Goal: Task Accomplishment & Management: Use online tool/utility

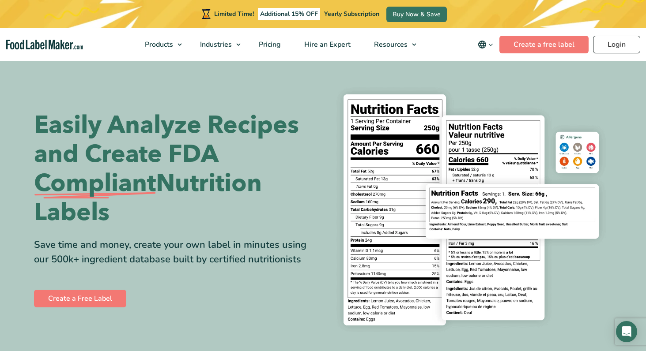
click at [611, 44] on link "Login" at bounding box center [616, 45] width 47 height 18
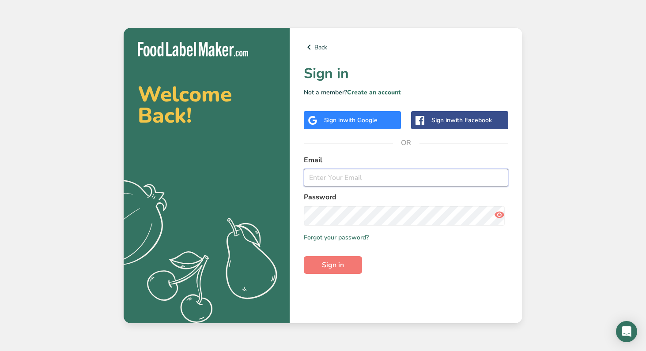
type input "[EMAIL_ADDRESS][DOMAIN_NAME]"
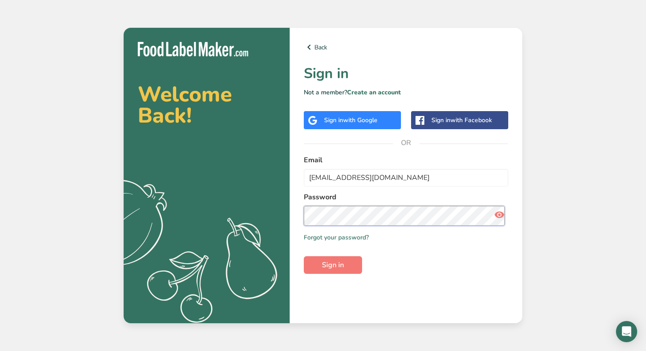
click at [336, 274] on button "Sign in" at bounding box center [333, 265] width 58 height 18
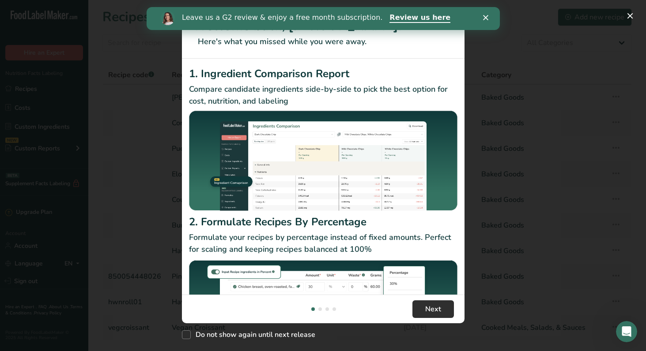
click at [438, 306] on span "Next" at bounding box center [433, 309] width 16 height 11
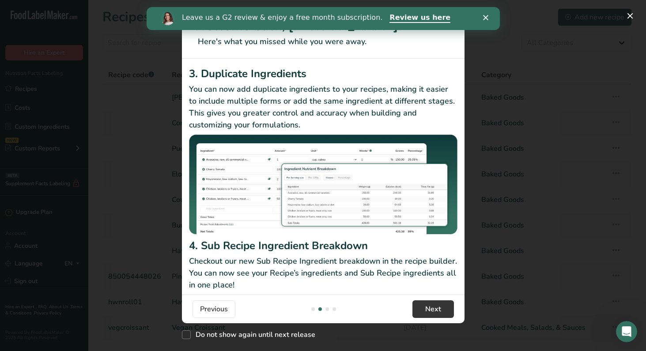
click at [487, 19] on icon "Close" at bounding box center [484, 17] width 5 height 5
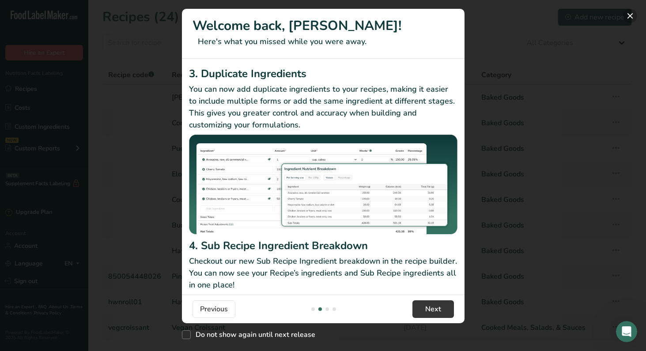
click at [629, 18] on button "New Features" at bounding box center [630, 16] width 14 height 14
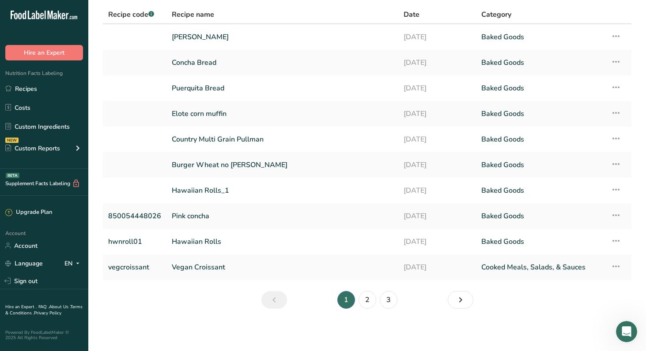
scroll to position [83, 0]
click at [389, 292] on link "3" at bounding box center [389, 300] width 18 height 18
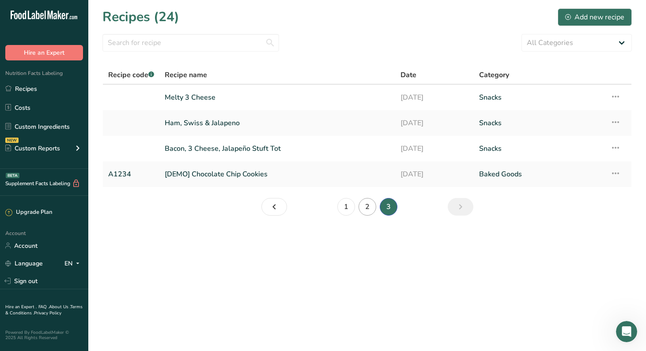
click at [366, 216] on link "2" at bounding box center [367, 207] width 18 height 18
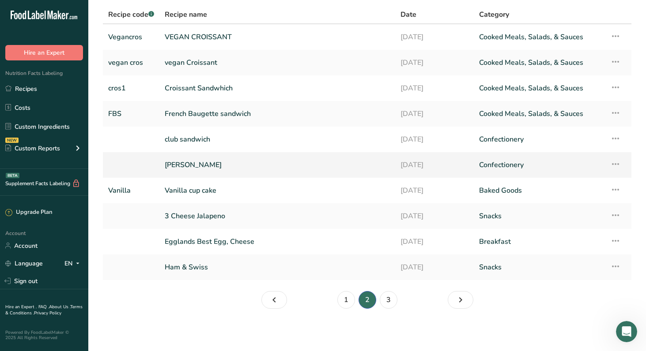
scroll to position [77, 0]
click at [226, 207] on link "3 Cheese Jalapeno" at bounding box center [277, 216] width 225 height 19
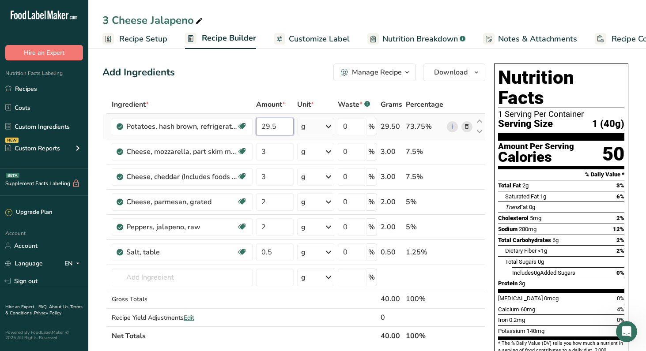
drag, startPoint x: 290, startPoint y: 145, endPoint x: 260, endPoint y: 144, distance: 30.0
click at [260, 139] on tr "Potatoes, hash brown, refrigerated, unprepared Dairy free Gluten free Vegan Veg…" at bounding box center [294, 126] width 382 height 25
type input "37"
click at [285, 168] on div "Ingredient * Amount * Unit * Waste * .a-a{fill:#347362;}.b-a{fill:#fff;} Grams …" at bounding box center [293, 220] width 383 height 250
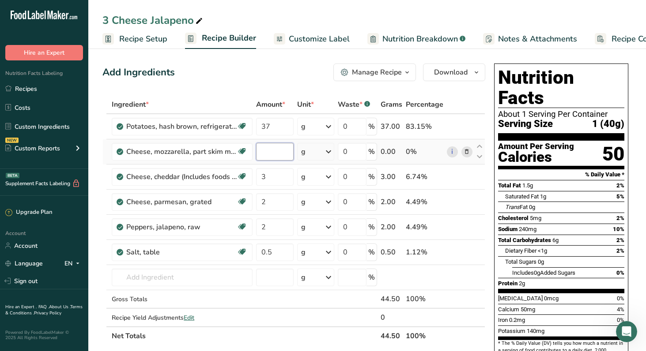
type input "5"
type input "4"
click at [276, 200] on div "Ingredient * Amount * Unit * Waste * .a-a{fill:#347362;}.b-a{fill:#fff;} Grams …" at bounding box center [293, 220] width 383 height 250
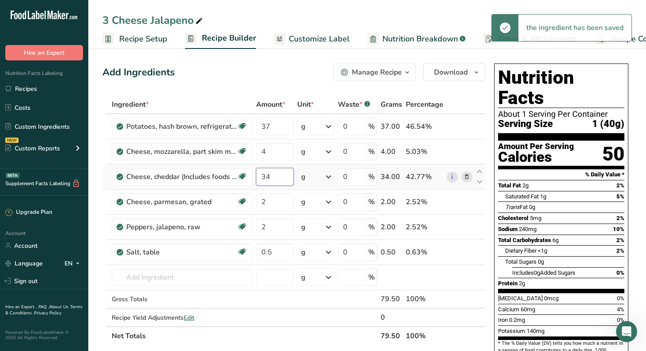
type input "3"
type input "4"
click at [282, 226] on div "Ingredient * Amount * Unit * Waste * .a-a{fill:#347362;}.b-a{fill:#fff;} Grams …" at bounding box center [293, 220] width 383 height 250
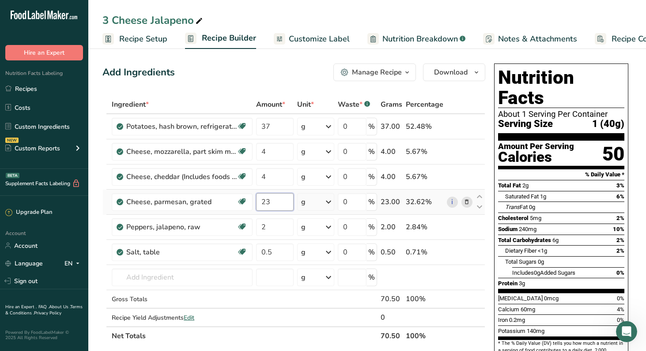
type input "2"
type input "3"
click at [279, 256] on div "Ingredient * Amount * Unit * Waste * .a-a{fill:#347362;}.b-a{fill:#fff;} Grams …" at bounding box center [293, 220] width 383 height 250
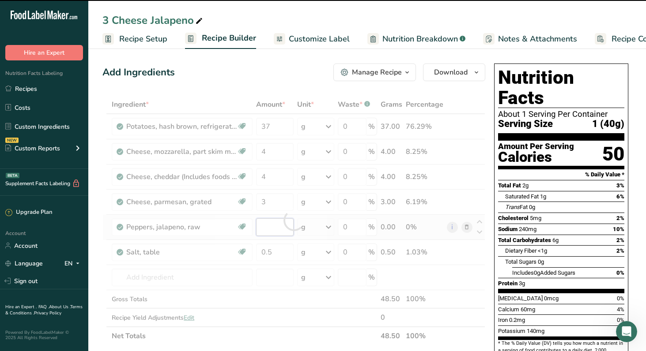
type input "2"
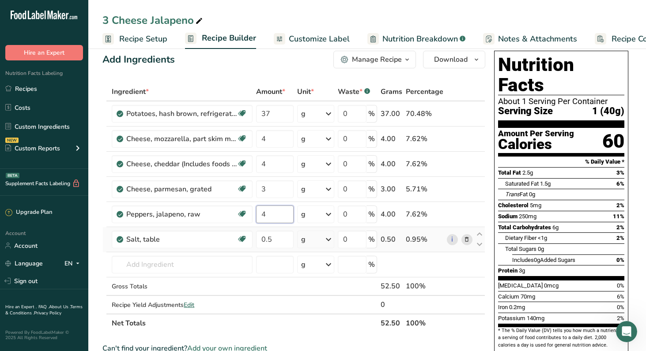
scroll to position [9, 0]
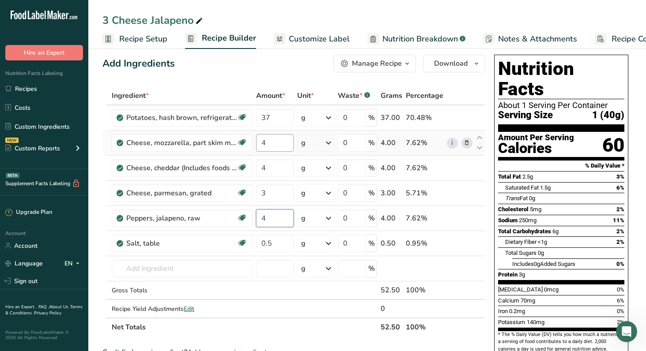
type input "4"
click at [284, 162] on div "Ingredient * Amount * Unit * Waste * .a-a{fill:#347362;}.b-a{fill:#fff;} Grams …" at bounding box center [293, 212] width 383 height 250
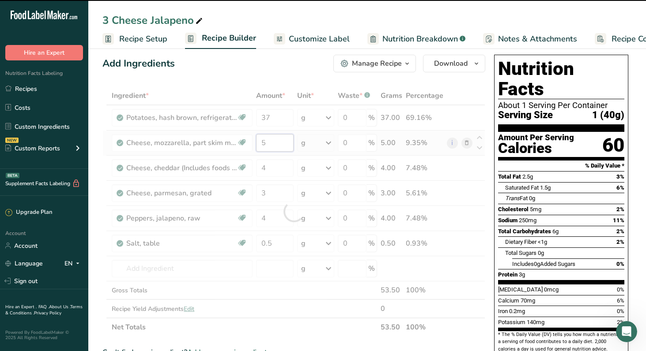
type input "4"
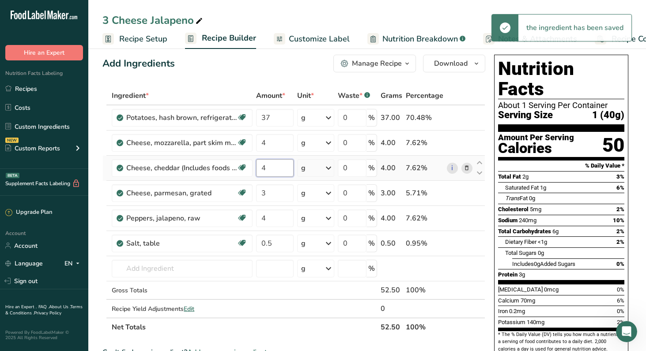
click at [283, 193] on div "Ingredient * Amount * Unit * Waste * .a-a{fill:#347362;}.b-a{fill:#fff;} Grams …" at bounding box center [293, 212] width 383 height 250
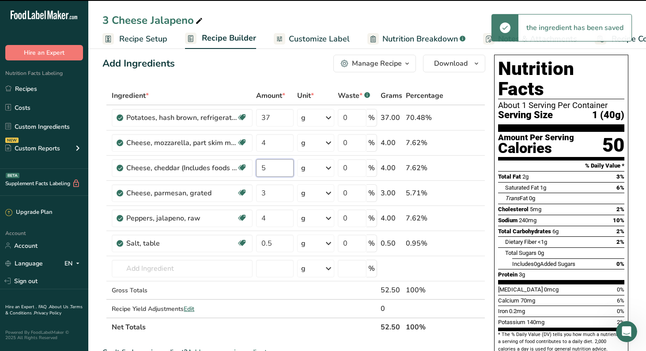
type input "4"
click at [283, 221] on div "Ingredient * Amount * Unit * Waste * .a-a{fill:#347362;}.b-a{fill:#fff;} Grams …" at bounding box center [293, 212] width 383 height 250
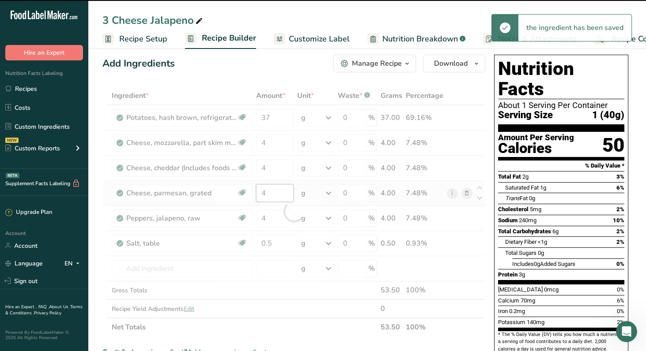
type input "3"
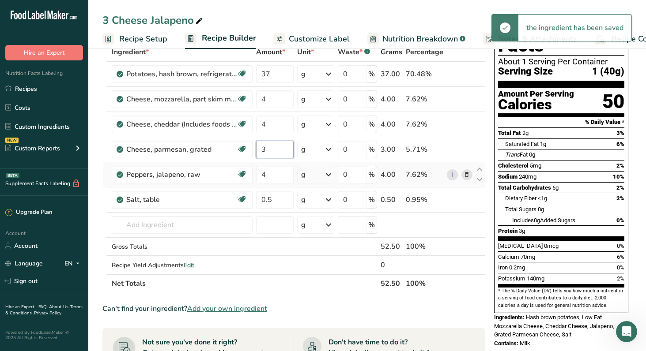
scroll to position [111, 0]
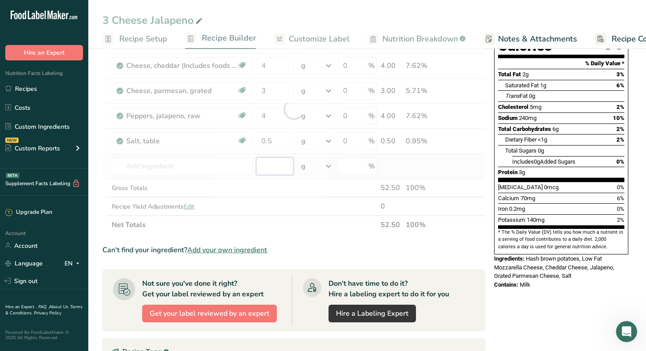
click at [279, 202] on div "Ingredient * Amount * Unit * Waste * .a-a{fill:#347362;}.b-a{fill:#fff;} Grams …" at bounding box center [293, 109] width 383 height 250
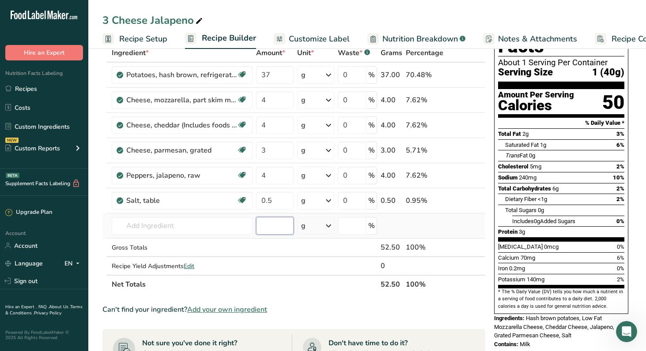
scroll to position [60, 0]
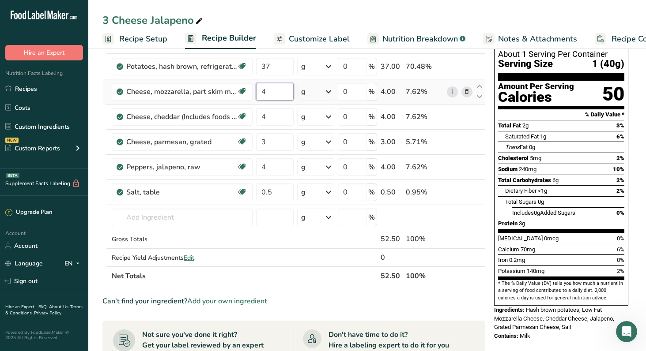
click at [280, 101] on input "4" at bounding box center [274, 92] width 37 height 18
type input "5"
click at [282, 139] on div "Ingredient * Amount * Unit * Waste * .a-a{fill:#347362;}.b-a{fill:#fff;} Grams …" at bounding box center [293, 160] width 383 height 250
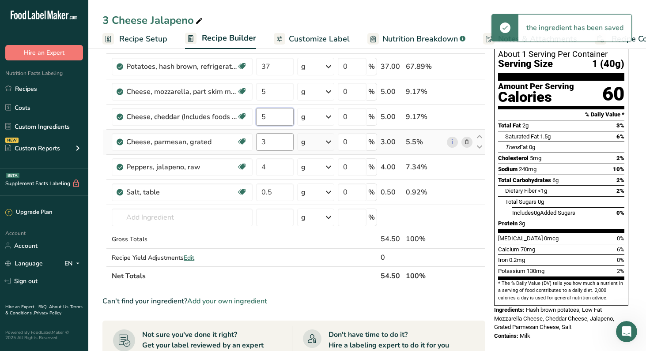
type input "5"
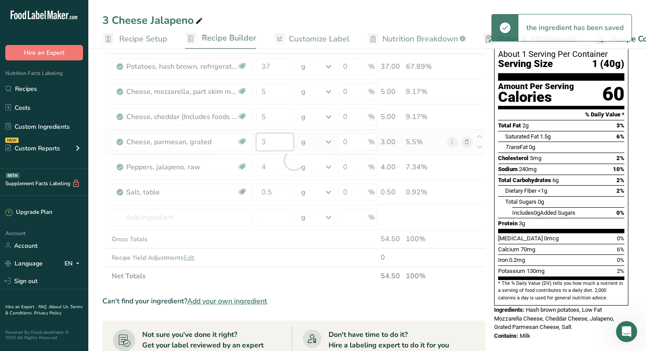
click at [282, 166] on div "Ingredient * Amount * Unit * Waste * .a-a{fill:#347362;}.b-a{fill:#fff;} Grams …" at bounding box center [293, 160] width 383 height 250
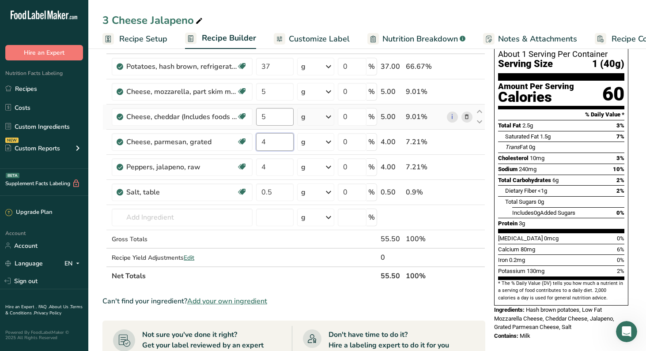
type input "4"
click at [279, 140] on div "Ingredient * Amount * Unit * Waste * .a-a{fill:#347362;}.b-a{fill:#fff;} Grams …" at bounding box center [293, 160] width 383 height 250
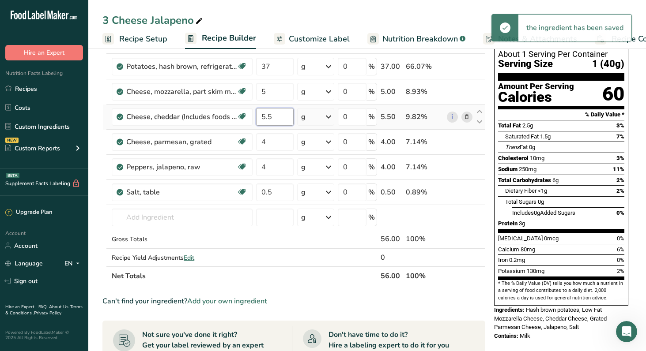
type input "5"
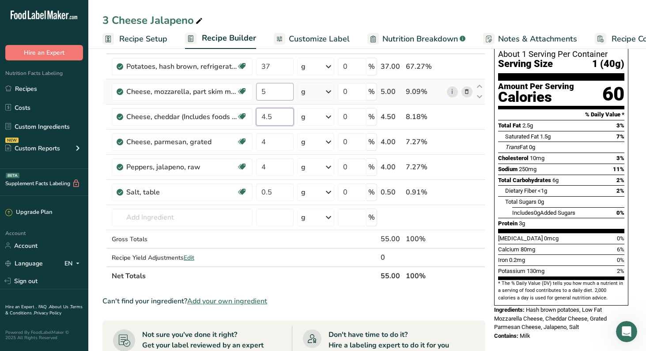
type input "4.5"
click at [282, 110] on div "Ingredient * Amount * Unit * Waste * .a-a{fill:#347362;}.b-a{fill:#fff;} Grams …" at bounding box center [293, 160] width 383 height 250
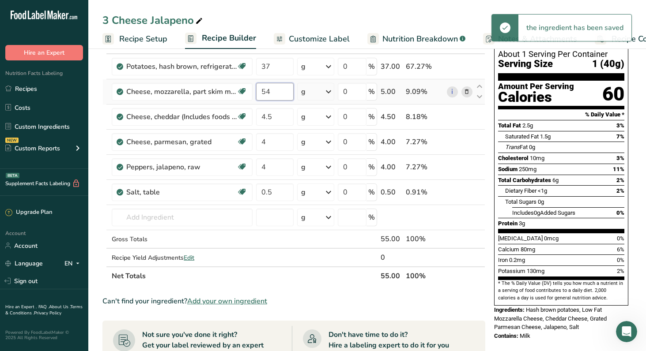
type input "5"
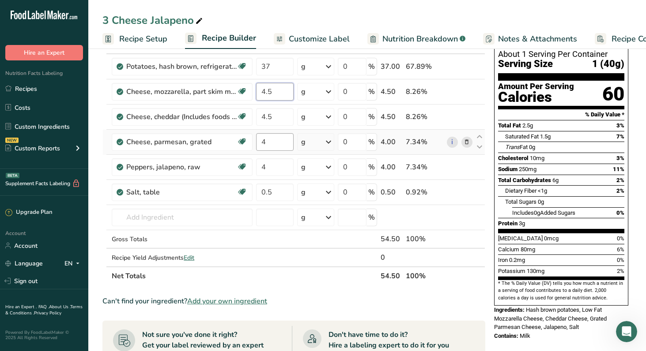
type input "4.5"
click at [285, 164] on div "Ingredient * Amount * Unit * Waste * .a-a{fill:#347362;}.b-a{fill:#fff;} Grams …" at bounding box center [293, 160] width 383 height 250
click at [285, 151] on input "4" at bounding box center [274, 142] width 37 height 18
type input "3.5"
click at [285, 199] on div "Ingredient * Amount * Unit * Waste * .a-a{fill:#347362;}.b-a{fill:#fff;} Grams …" at bounding box center [293, 160] width 383 height 250
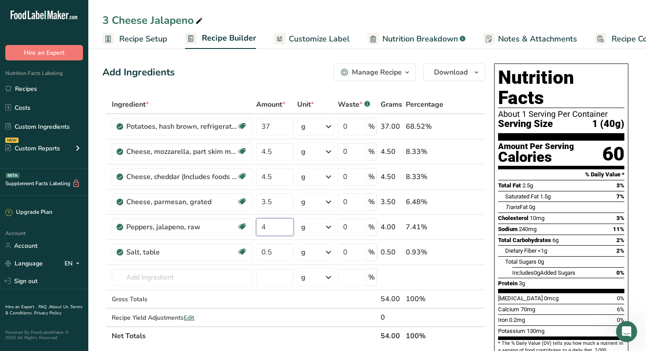
scroll to position [0, 0]
click at [331, 39] on span "Customize Label" at bounding box center [319, 39] width 61 height 12
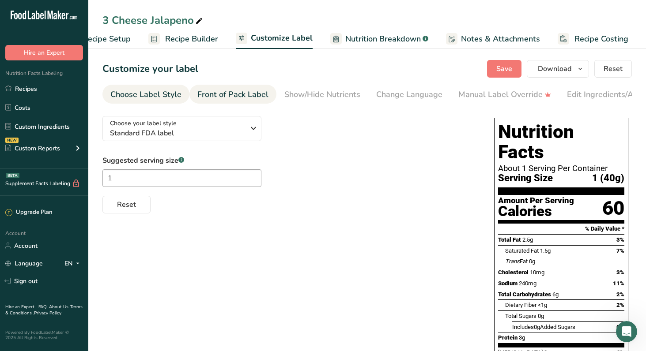
click at [244, 101] on div "Front of Pack Label" at bounding box center [232, 95] width 71 height 12
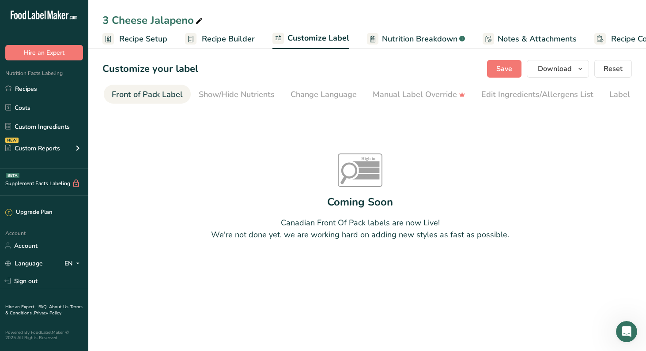
click at [152, 41] on span "Recipe Setup" at bounding box center [143, 39] width 48 height 12
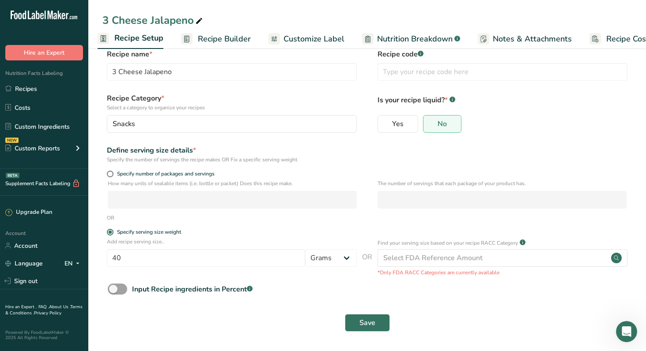
scroll to position [104, 0]
click at [379, 316] on button "Save" at bounding box center [367, 323] width 45 height 18
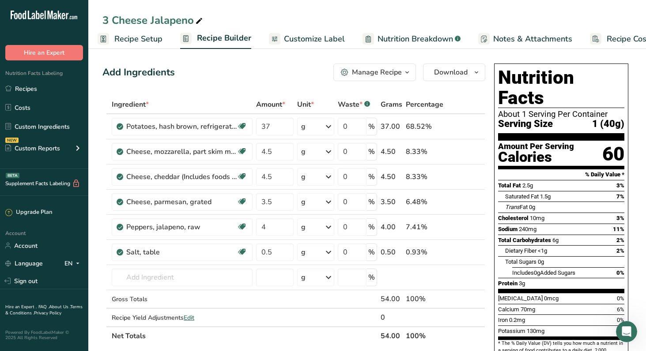
click at [137, 41] on span "Recipe Setup" at bounding box center [138, 39] width 48 height 12
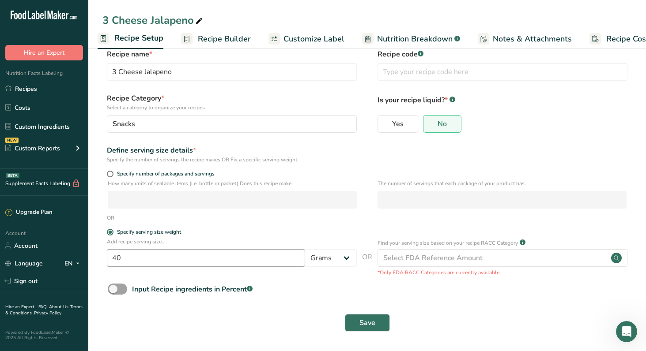
scroll to position [104, 0]
click at [167, 251] on input "40" at bounding box center [206, 258] width 198 height 18
type input "4"
type input "50"
click at [373, 322] on span "Save" at bounding box center [367, 323] width 16 height 11
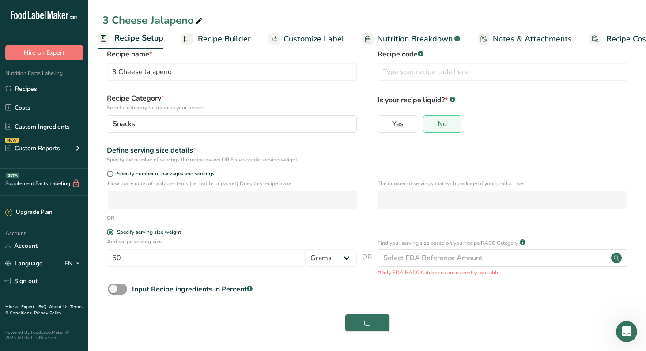
scroll to position [103, 0]
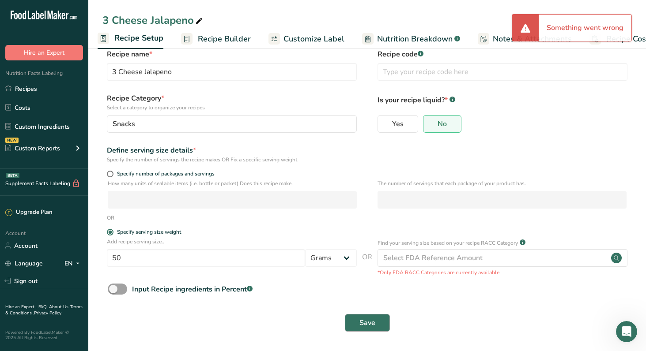
click at [373, 323] on span "Save" at bounding box center [367, 323] width 16 height 11
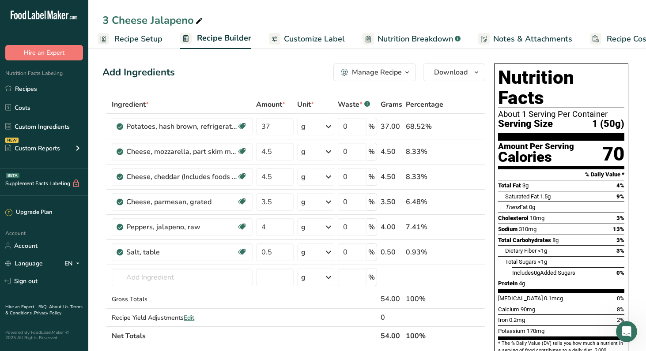
click at [625, 39] on span "Recipe Costing" at bounding box center [633, 39] width 54 height 12
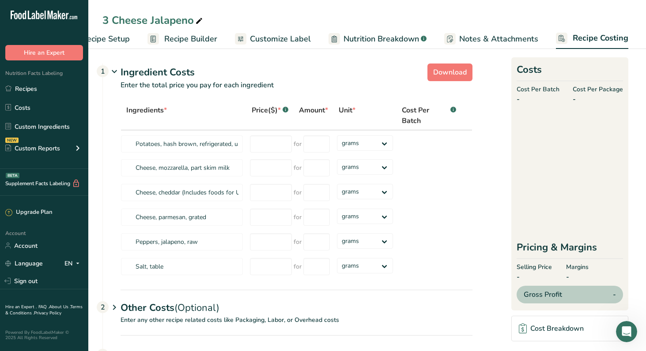
click at [166, 40] on span "Recipe Builder" at bounding box center [190, 39] width 53 height 12
click at [108, 37] on span "Recipe Setup" at bounding box center [106, 39] width 48 height 12
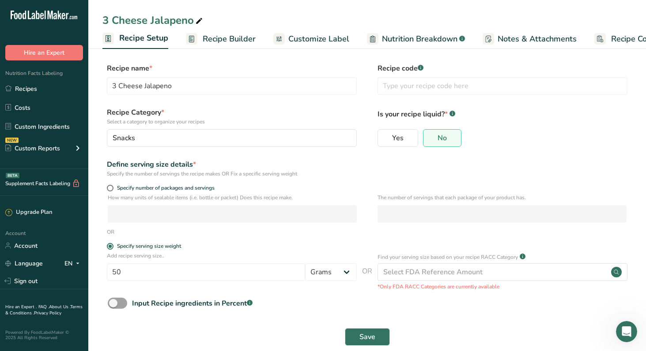
click at [220, 40] on span "Recipe Builder" at bounding box center [229, 39] width 53 height 12
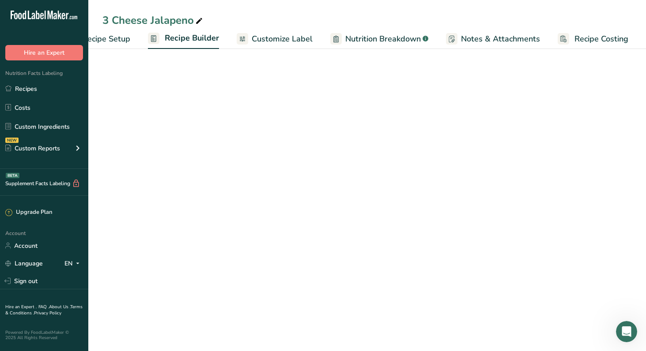
scroll to position [0, 52]
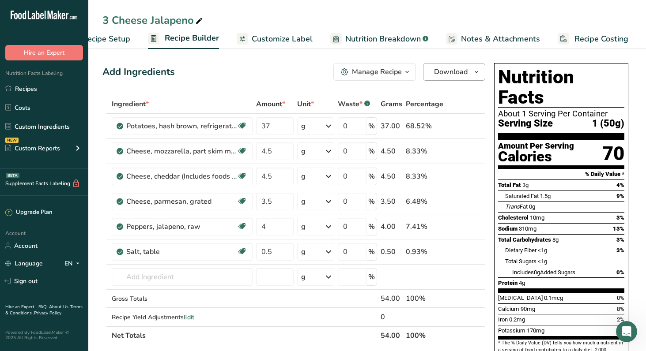
click at [473, 78] on icon "button" at bounding box center [476, 72] width 7 height 11
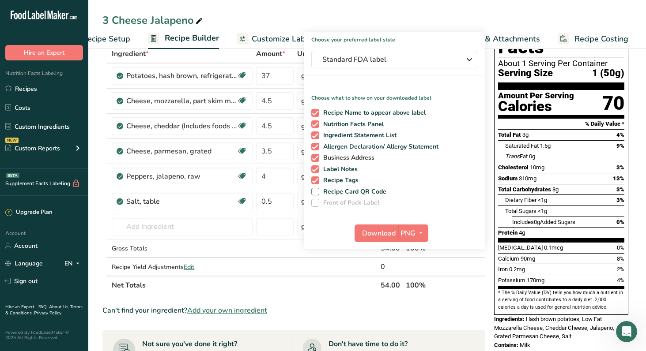
scroll to position [54, 0]
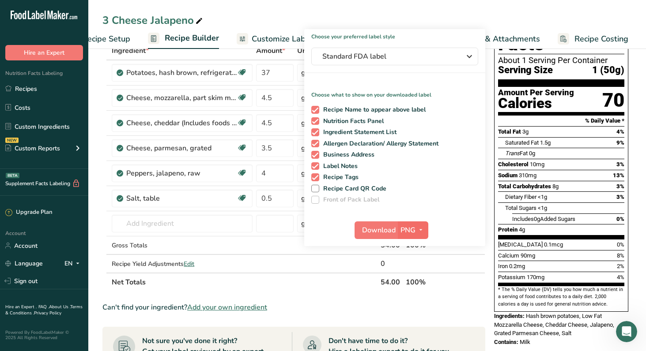
click at [420, 236] on icon "button" at bounding box center [420, 230] width 7 height 11
click at [418, 256] on link "PNG" at bounding box center [414, 248] width 28 height 15
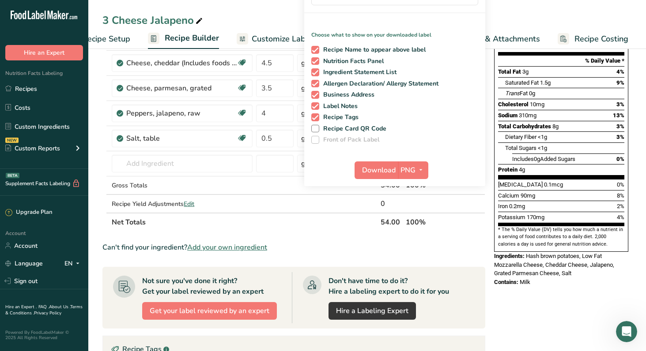
scroll to position [104, 0]
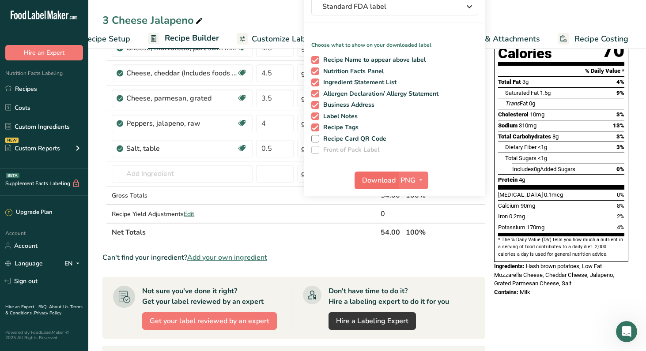
click at [380, 186] on span "Download" at bounding box center [379, 180] width 34 height 11
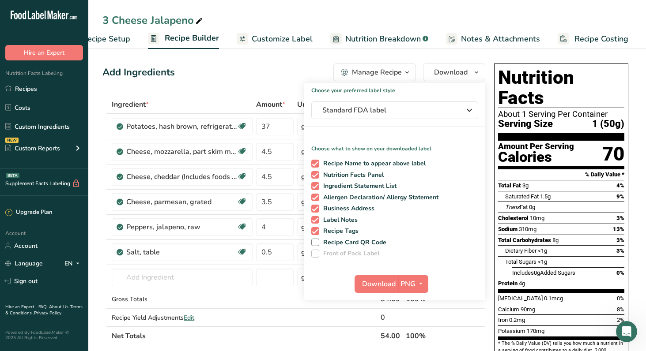
scroll to position [0, 0]
click at [170, 40] on span "Recipe Builder" at bounding box center [192, 38] width 54 height 12
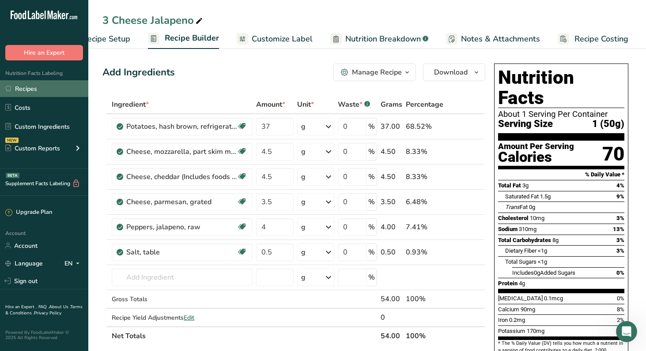
click at [30, 97] on link "Recipes" at bounding box center [44, 88] width 88 height 17
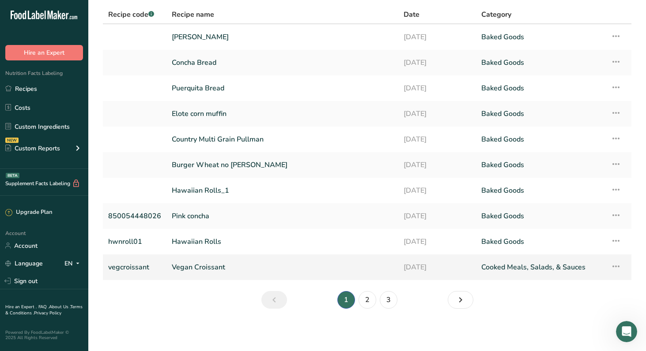
scroll to position [83, 0]
click at [370, 293] on link "2" at bounding box center [367, 300] width 18 height 18
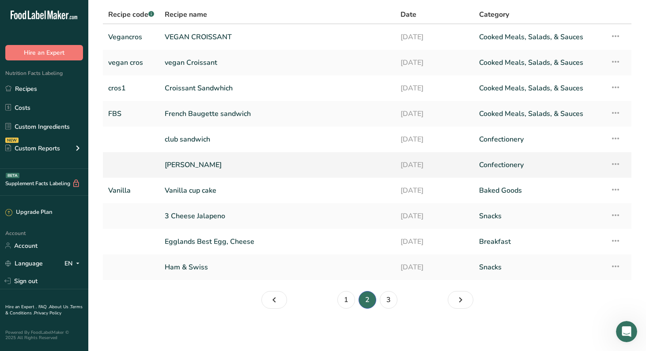
scroll to position [77, 0]
click at [211, 259] on link "Ham & Swiss" at bounding box center [277, 267] width 225 height 19
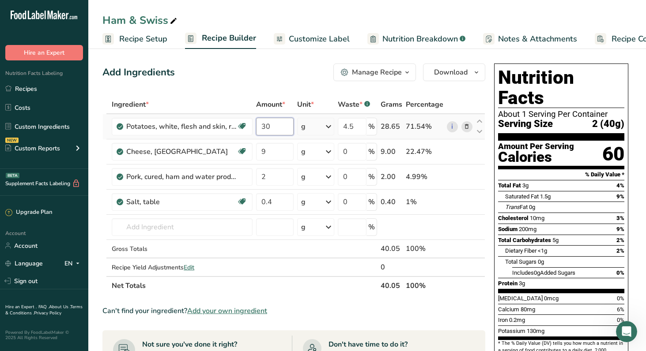
click at [289, 135] on input "30" at bounding box center [274, 127] width 37 height 18
type input "3"
type input "37"
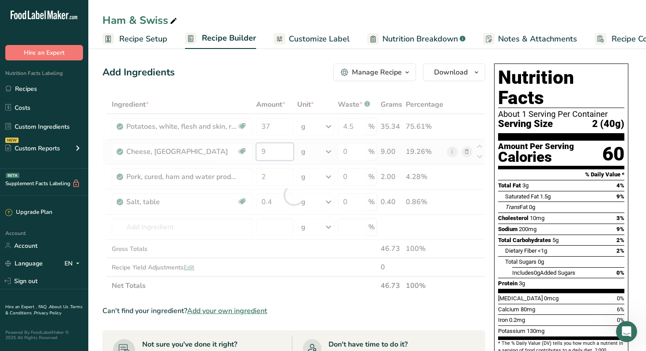
click at [287, 175] on div "Ingredient * Amount * Unit * Waste * .a-a{fill:#347362;}.b-a{fill:#fff;} Grams …" at bounding box center [293, 195] width 383 height 200
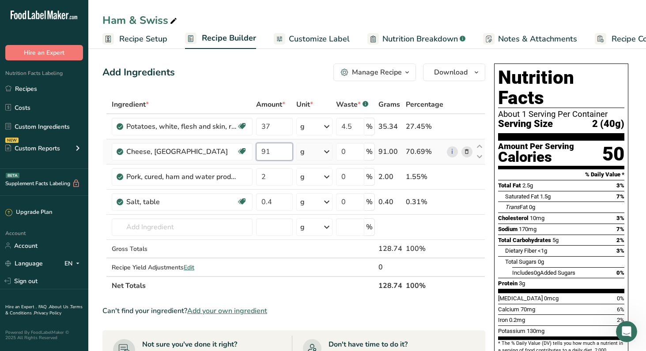
type input "9"
type input "12"
click at [285, 203] on div "Ingredient * Amount * Unit * Waste * .a-a{fill:#347362;}.b-a{fill:#fff;} Grams …" at bounding box center [293, 195] width 383 height 200
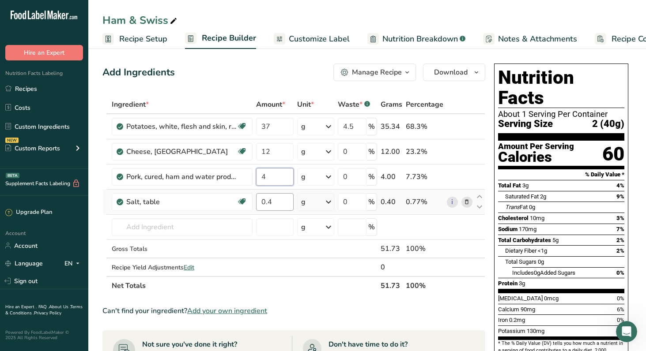
type input "4"
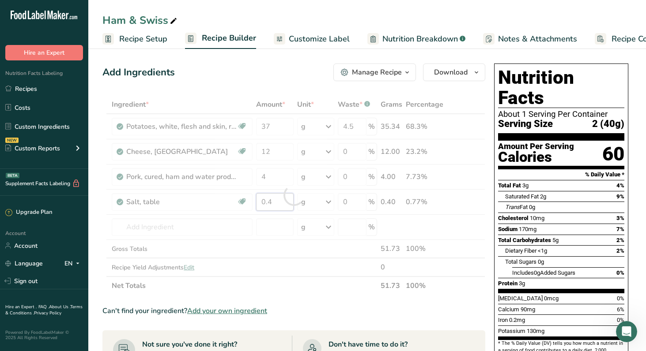
click at [289, 233] on div "Ingredient * Amount * Unit * Waste * .a-a{fill:#347362;}.b-a{fill:#fff;} Grams …" at bounding box center [293, 195] width 383 height 200
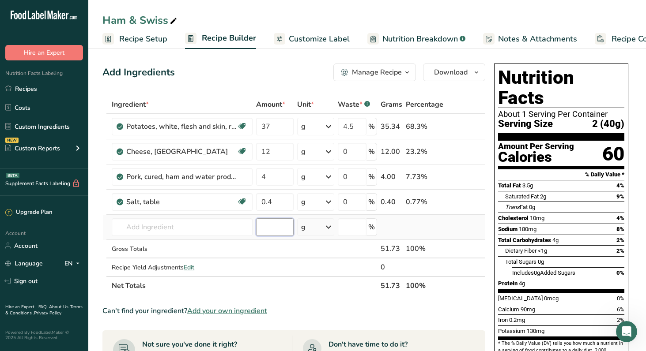
click at [280, 256] on div "Ingredient * Amount * Unit * Waste * .a-a{fill:#347362;}.b-a{fill:#fff;} Grams …" at bounding box center [293, 195] width 383 height 200
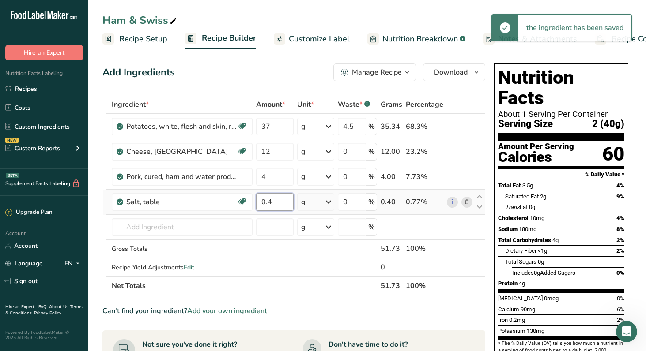
click at [286, 211] on input "0.4" at bounding box center [274, 202] width 37 height 18
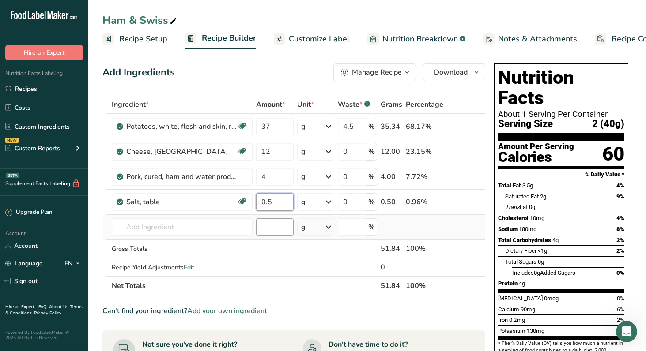
type input "0.5"
click at [284, 260] on div "Ingredient * Amount * Unit * Waste * .a-a{fill:#347362;}.b-a{fill:#fff;} Grams …" at bounding box center [293, 195] width 383 height 200
click at [279, 186] on input "4" at bounding box center [274, 177] width 37 height 18
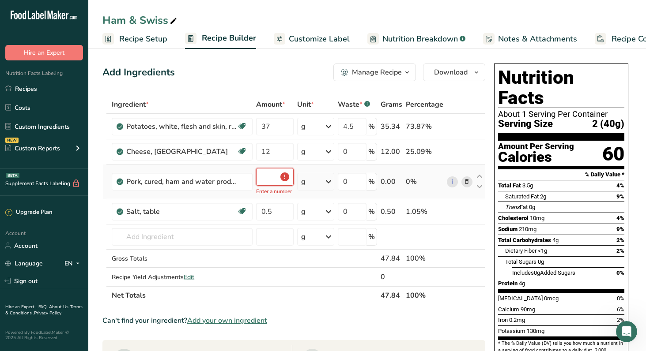
type input "4"
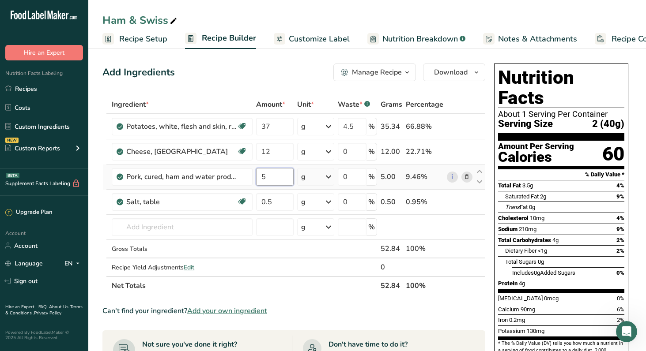
type input "5"
click at [283, 256] on div "Ingredient * Amount * Unit * Waste * .a-a{fill:#347362;}.b-a{fill:#fff;} Grams …" at bounding box center [293, 195] width 383 height 200
click at [146, 41] on span "Recipe Setup" at bounding box center [143, 39] width 48 height 12
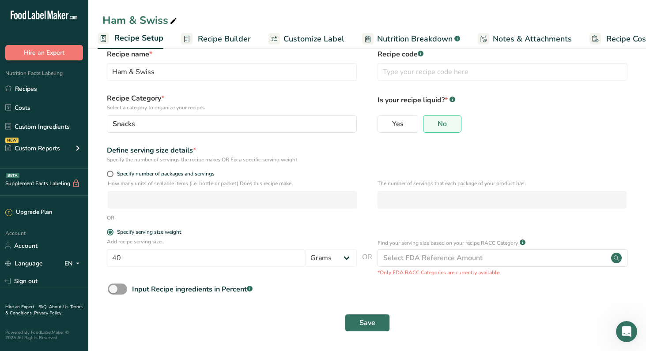
scroll to position [104, 0]
click at [134, 251] on input "40" at bounding box center [206, 258] width 198 height 18
type input "4"
type input "50"
click at [367, 319] on button "Save" at bounding box center [367, 323] width 45 height 18
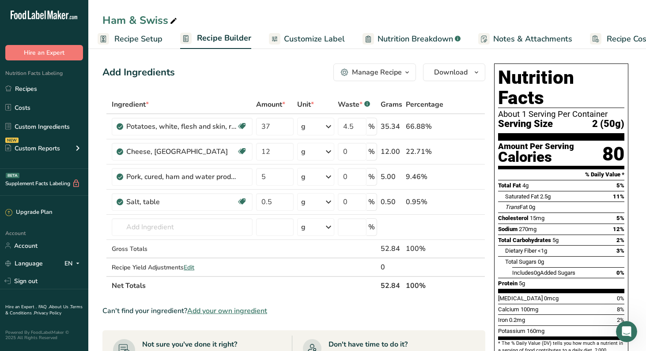
click at [425, 41] on span "Nutrition Breakdown" at bounding box center [414, 39] width 75 height 12
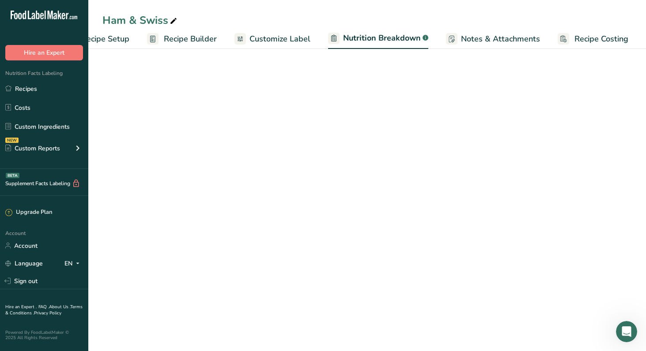
scroll to position [0, 53]
select select "Calories"
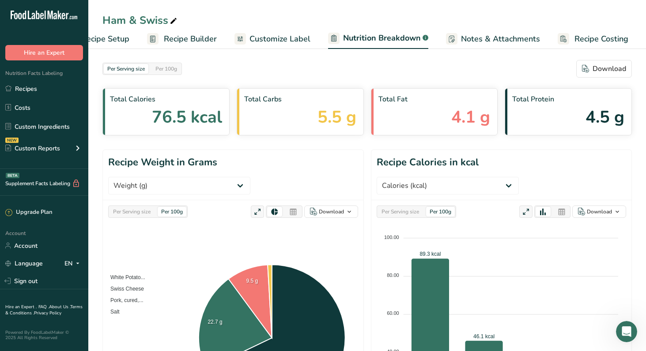
click at [285, 42] on span "Customize Label" at bounding box center [279, 39] width 61 height 12
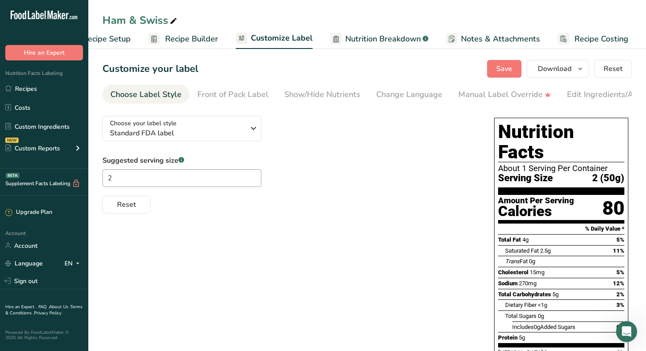
click at [191, 40] on span "Recipe Builder" at bounding box center [191, 39] width 53 height 12
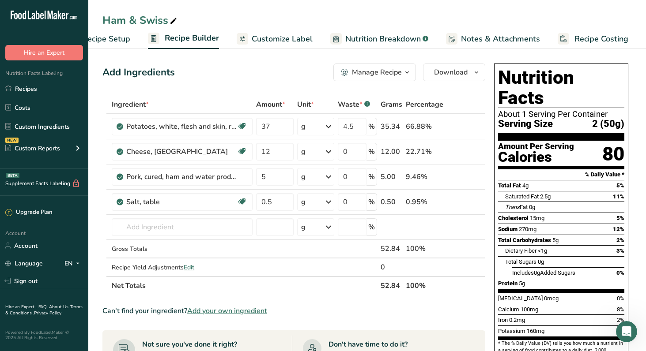
click at [403, 78] on icon "button" at bounding box center [406, 72] width 7 height 11
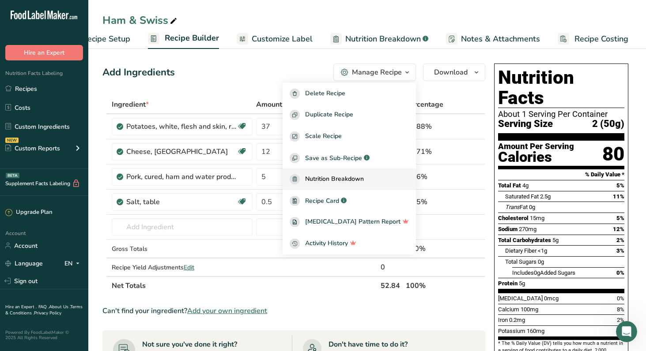
click at [317, 184] on span "Nutrition Breakdown" at bounding box center [334, 179] width 59 height 10
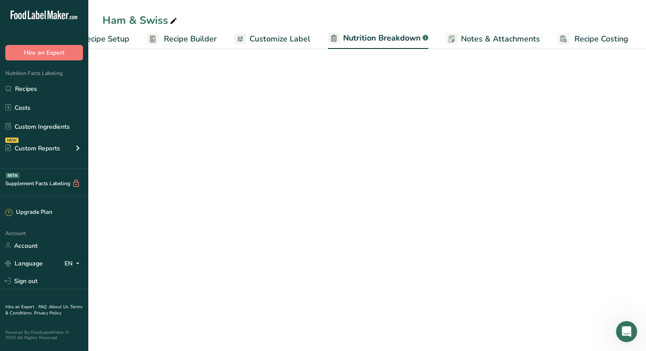
select select "Calories"
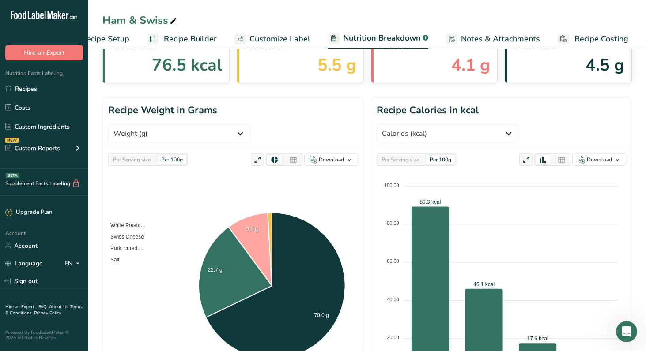
scroll to position [67, 0]
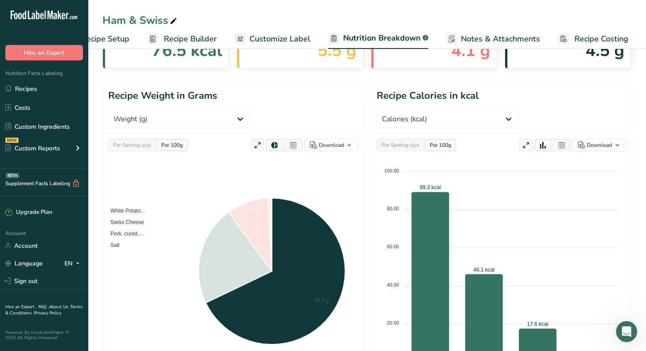
click at [138, 214] on span "White Potato..." at bounding box center [124, 211] width 41 height 6
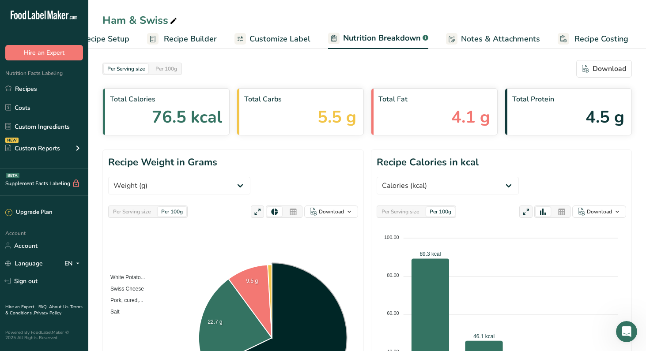
scroll to position [0, 0]
click at [186, 39] on span "Recipe Builder" at bounding box center [190, 39] width 53 height 12
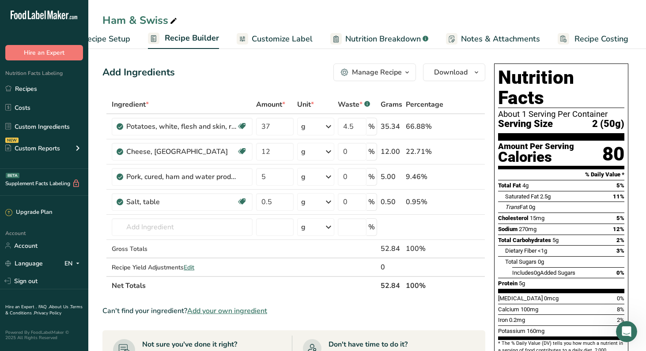
click at [289, 42] on span "Customize Label" at bounding box center [282, 39] width 61 height 12
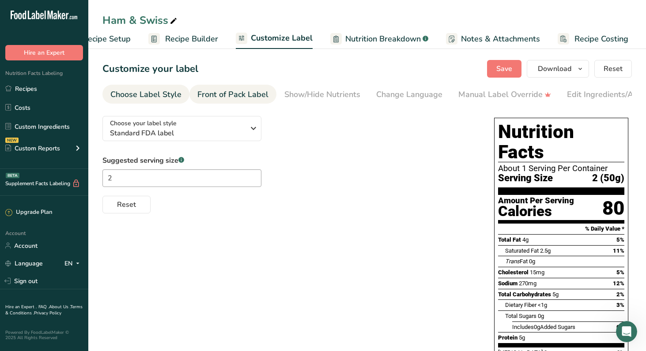
click at [243, 101] on div "Front of Pack Label" at bounding box center [232, 95] width 71 height 12
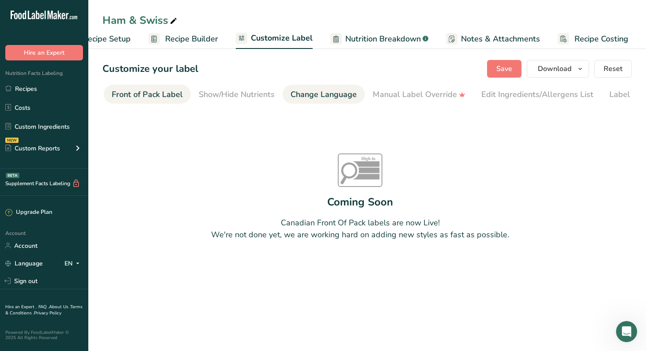
click at [344, 101] on div "Change Language" at bounding box center [323, 95] width 66 height 12
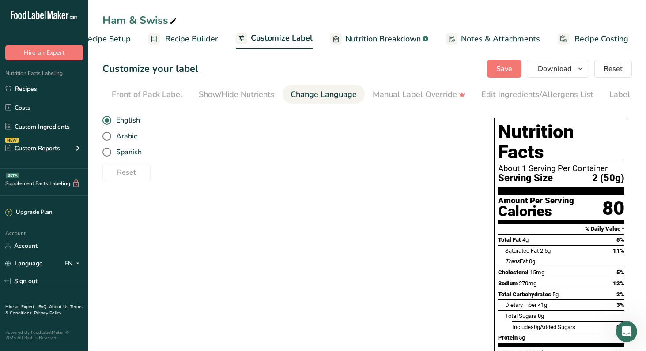
scroll to position [0, 126]
click at [382, 101] on div "Manual Label Override" at bounding box center [378, 95] width 93 height 12
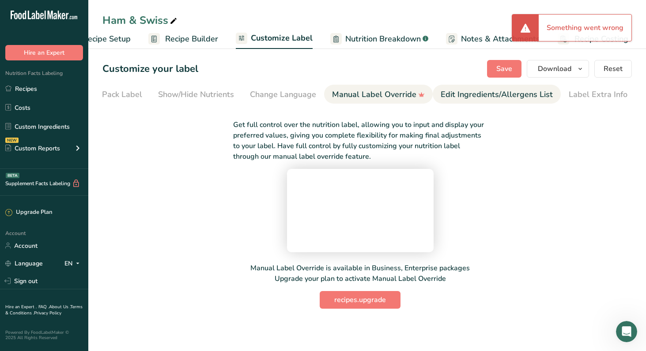
click at [471, 101] on div "Edit Ingredients/Allergens List" at bounding box center [496, 95] width 112 height 12
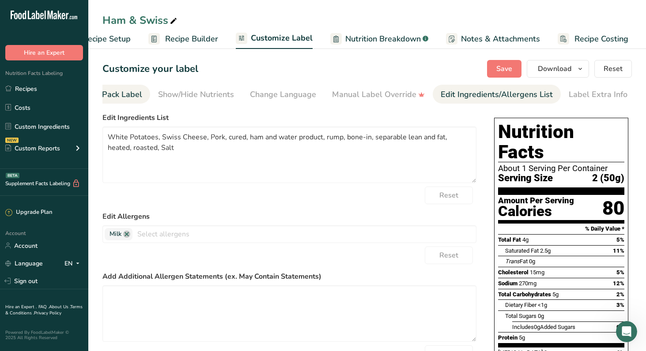
click at [130, 101] on div "Front of Pack Label" at bounding box center [106, 95] width 71 height 12
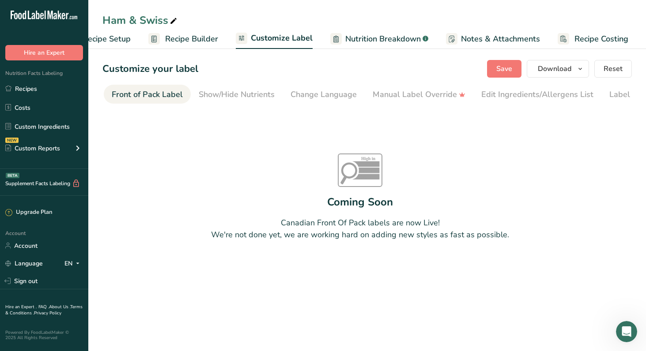
scroll to position [0, 0]
click at [174, 39] on span "Recipe Builder" at bounding box center [191, 39] width 53 height 12
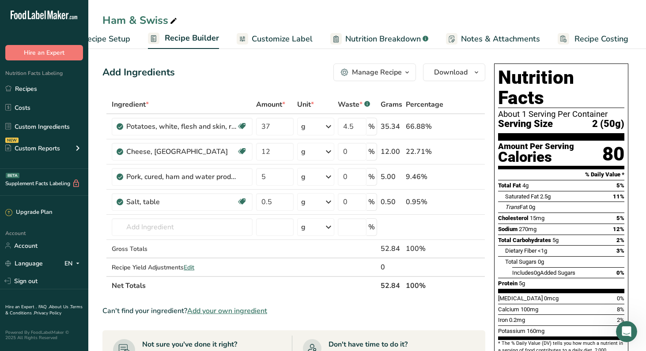
click at [403, 78] on icon "button" at bounding box center [406, 72] width 7 height 11
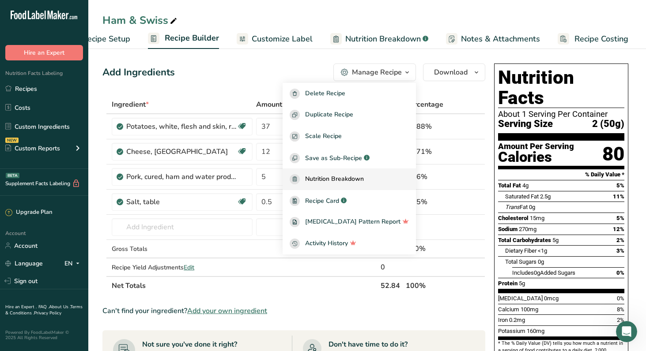
click at [321, 184] on span "Nutrition Breakdown" at bounding box center [334, 179] width 59 height 10
select select "Calories"
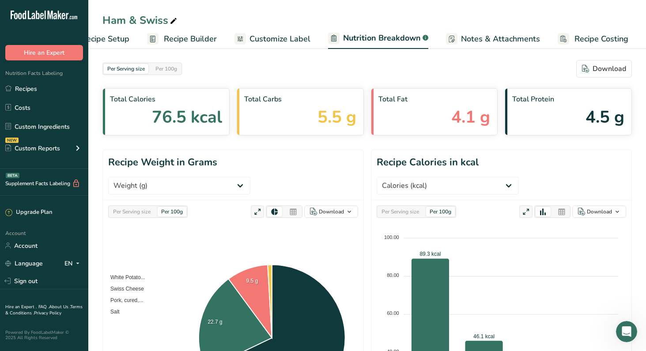
click at [173, 41] on span "Recipe Builder" at bounding box center [190, 39] width 53 height 12
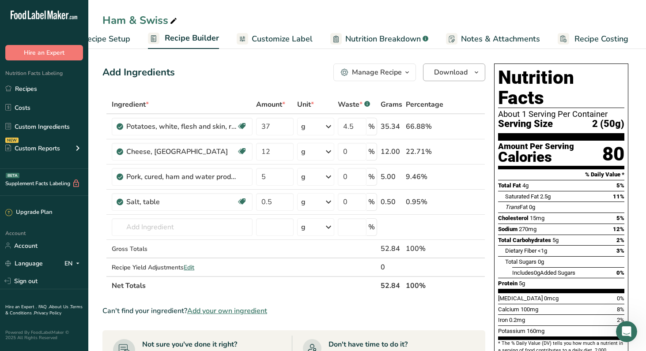
click at [443, 78] on span "Download" at bounding box center [451, 72] width 34 height 11
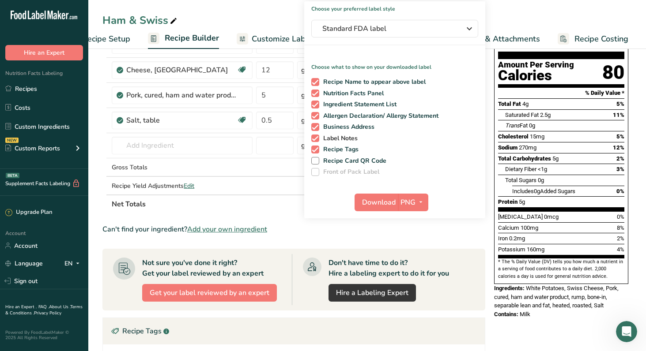
scroll to position [86, 0]
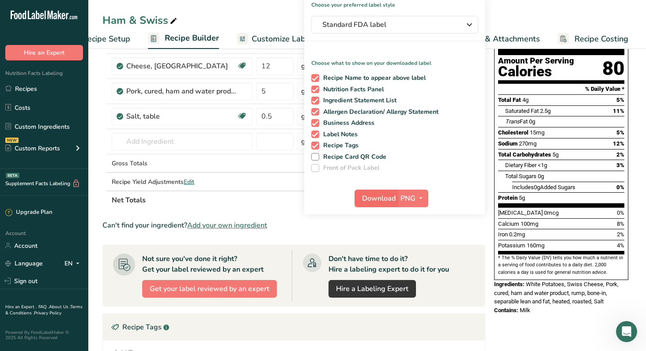
click at [374, 204] on span "Download" at bounding box center [379, 198] width 34 height 11
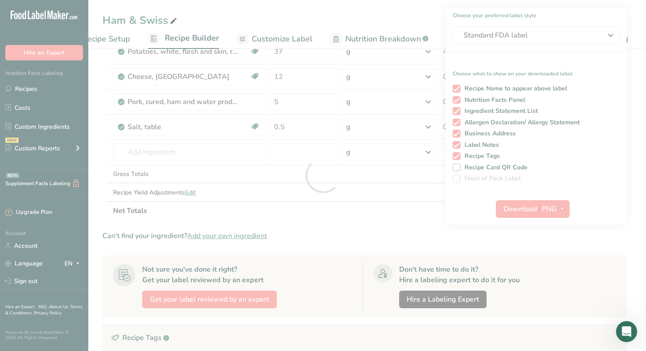
scroll to position [0, 0]
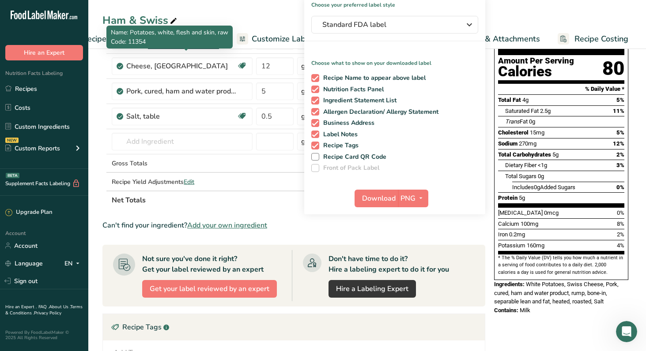
click at [226, 28] on span "Name: Potatoes, white, flesh and skin, raw" at bounding box center [169, 32] width 117 height 8
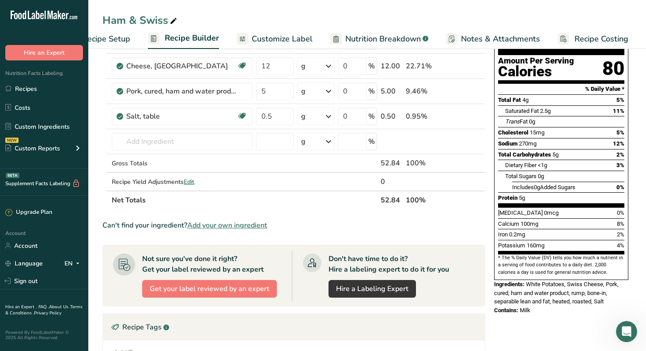
click at [223, 12] on div "Ham & Swiss Recipe Setup Recipe Builder Customize Label Nutrition Breakdown .a-…" at bounding box center [366, 24] width 557 height 49
click at [34, 97] on link "Recipes" at bounding box center [44, 88] width 88 height 17
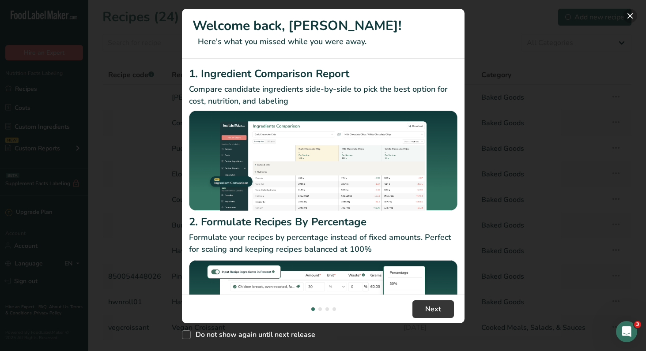
click at [629, 17] on button "New Features" at bounding box center [630, 16] width 14 height 14
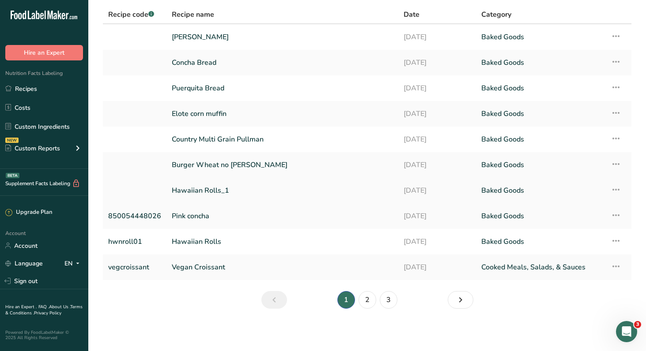
scroll to position [83, 0]
click at [27, 97] on link "Recipes" at bounding box center [44, 88] width 88 height 17
click at [367, 298] on link "2" at bounding box center [367, 300] width 18 height 18
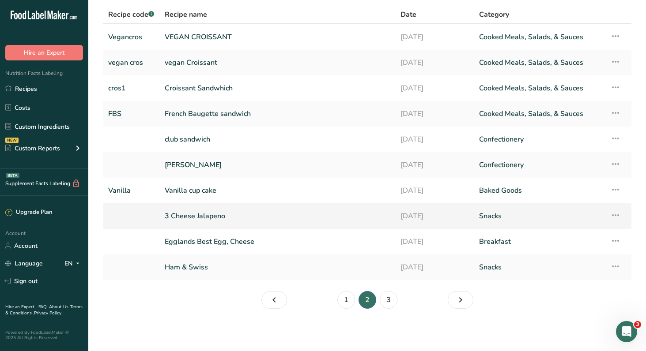
scroll to position [77, 0]
click at [392, 295] on link "3" at bounding box center [389, 300] width 18 height 18
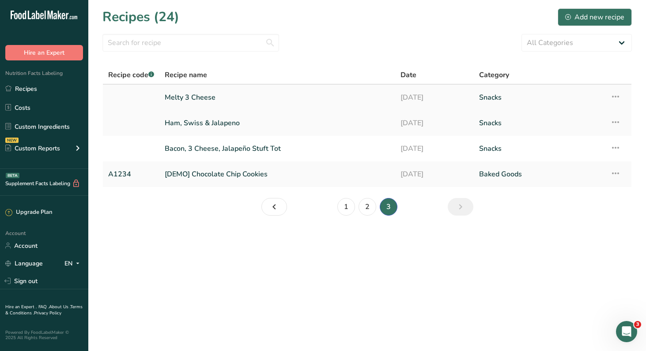
click at [225, 104] on link "Melty 3 Cheese" at bounding box center [277, 97] width 225 height 19
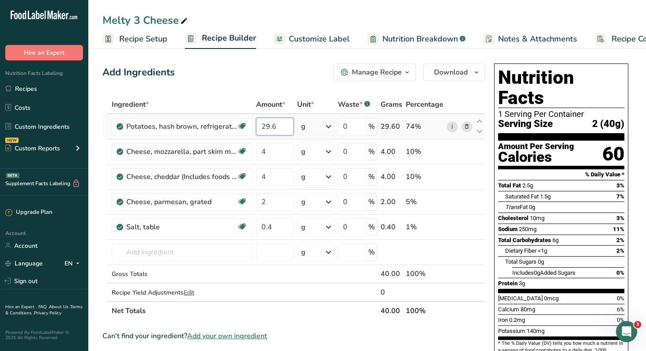
click at [290, 135] on input "29.6" at bounding box center [274, 127] width 37 height 18
type input "2"
click at [284, 198] on div "Ingredient * Amount * Unit * Waste * .a-a{fill:#347362;}.b-a{fill:#fff;} Grams …" at bounding box center [293, 207] width 383 height 225
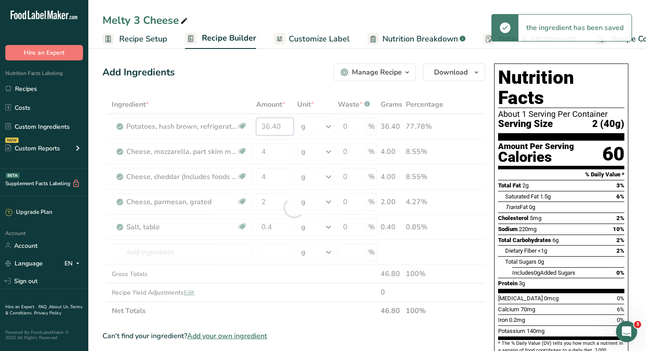
click at [286, 142] on div "Ingredient * Amount * Unit * Waste * .a-a{fill:#347362;}.b-a{fill:#fff;} Grams …" at bounding box center [293, 207] width 383 height 225
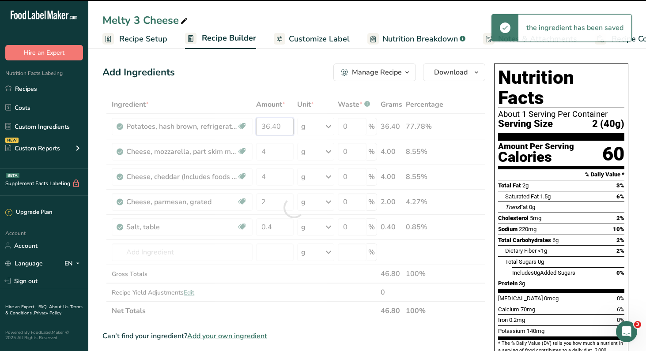
type input "36"
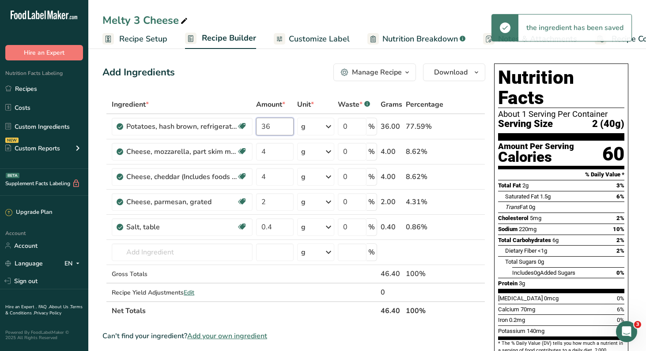
type input "3"
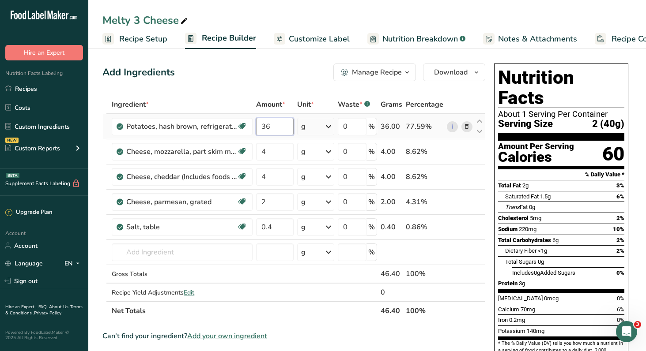
type input "3"
type input "37"
click at [284, 169] on div "Ingredient * Amount * Unit * Waste * .a-a{fill:#347362;}.b-a{fill:#fff;} Grams …" at bounding box center [293, 207] width 383 height 225
type input "5"
click at [280, 200] on div "Ingredient * Amount * Unit * Waste * .a-a{fill:#347362;}.b-a{fill:#fff;} Grams …" at bounding box center [293, 207] width 383 height 225
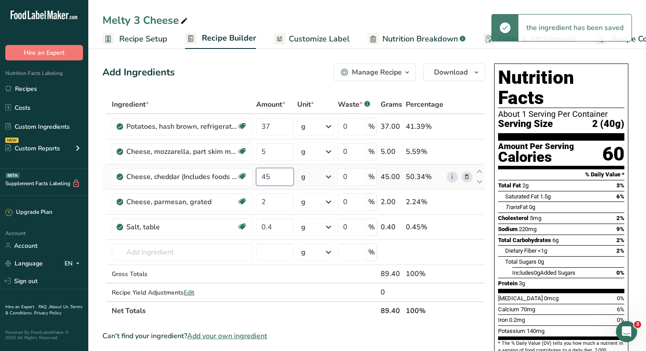
type input "4"
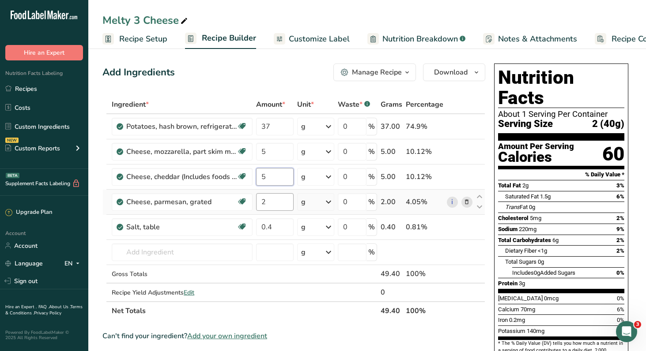
type input "5"
click at [279, 226] on div "Ingredient * Amount * Unit * Waste * .a-a{fill:#347362;}.b-a{fill:#fff;} Grams …" at bounding box center [293, 207] width 383 height 225
type input "4"
click at [282, 306] on div "Ingredient * Amount * Unit * Waste * .a-a{fill:#347362;}.b-a{fill:#fff;} Grams …" at bounding box center [293, 207] width 383 height 225
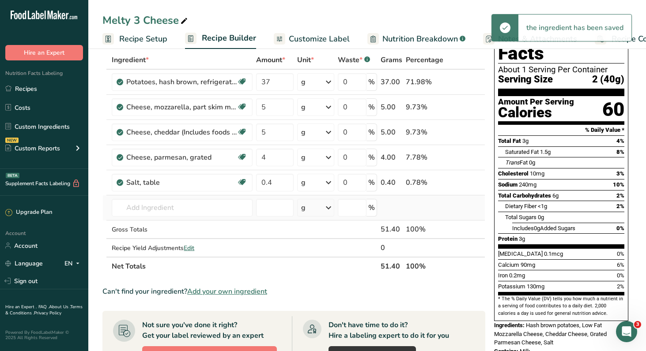
scroll to position [46, 0]
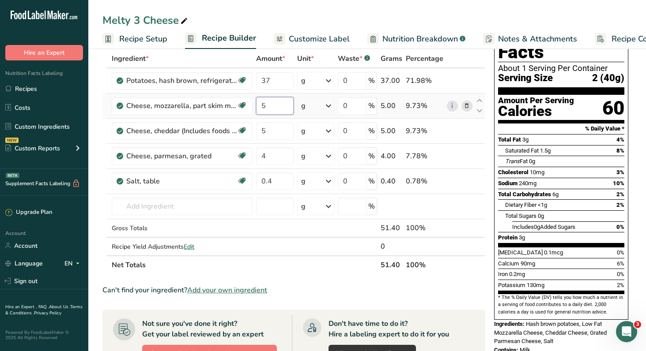
click at [282, 115] on input "5" at bounding box center [274, 106] width 37 height 18
type input "5.5"
click at [278, 154] on div "Ingredient * Amount * Unit * Waste * .a-a{fill:#347362;}.b-a{fill:#fff;} Grams …" at bounding box center [293, 161] width 383 height 225
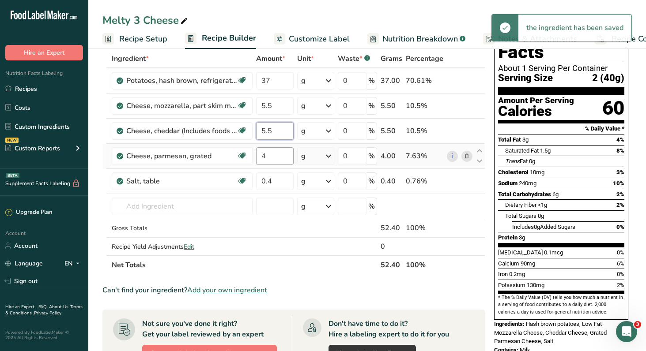
type input "5.5"
click at [283, 184] on div "Ingredient * Amount * Unit * Waste * .a-a{fill:#347362;}.b-a{fill:#fff;} Grams …" at bounding box center [293, 161] width 383 height 225
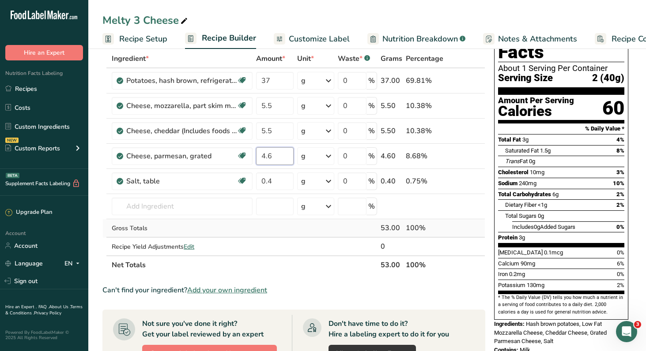
type input "4.6"
click at [301, 263] on div "Ingredient * Amount * Unit * Waste * .a-a{fill:#347362;}.b-a{fill:#fff;} Grams …" at bounding box center [293, 161] width 383 height 225
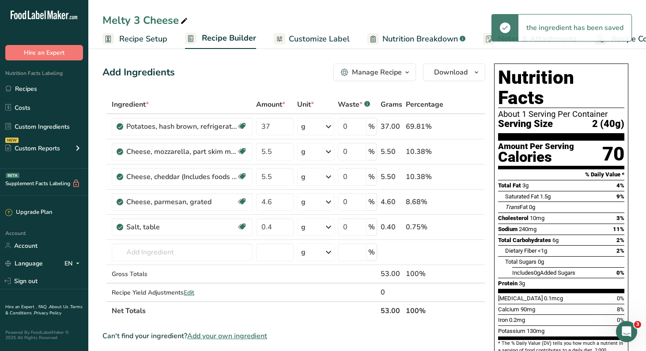
scroll to position [0, 0]
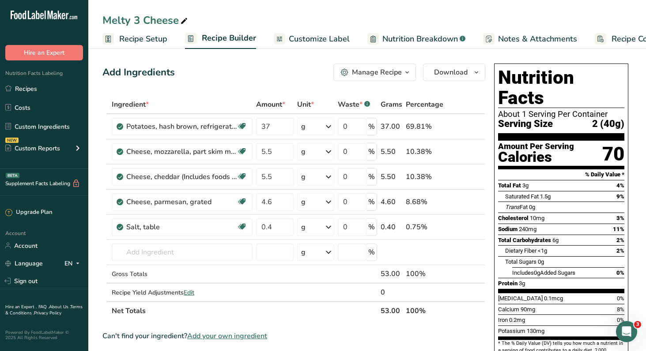
click at [158, 38] on span "Recipe Setup" at bounding box center [143, 39] width 48 height 12
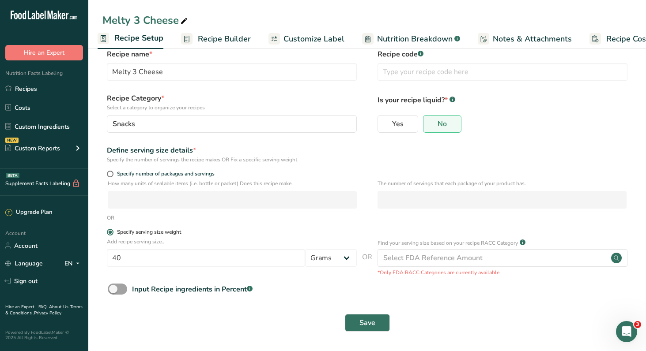
scroll to position [104, 0]
drag, startPoint x: 135, startPoint y: 251, endPoint x: 76, endPoint y: 251, distance: 59.6
click at [76, 251] on div ".a-20{fill:#fff;} Hire an Expert Nutrition Facts Labeling Recipes Costs Custom …" at bounding box center [323, 168] width 646 height 366
type input "50"
click at [367, 318] on span "Save" at bounding box center [367, 323] width 16 height 11
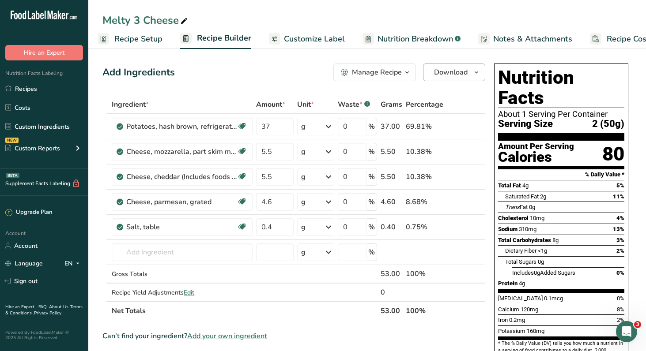
click at [434, 78] on span "Download" at bounding box center [451, 72] width 34 height 11
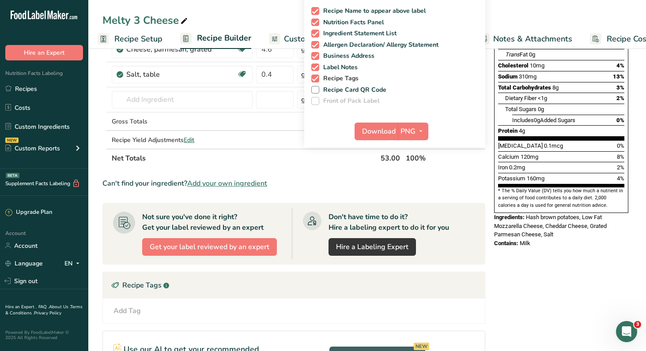
scroll to position [234, 0]
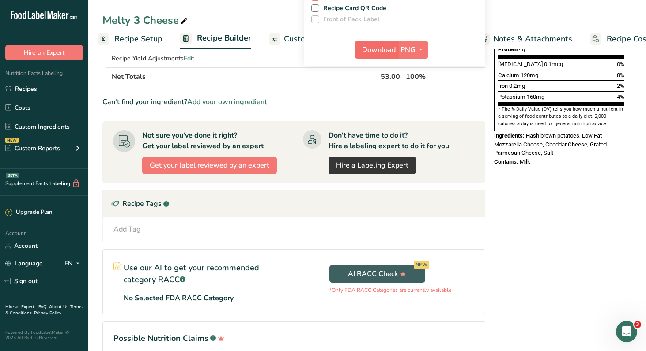
click at [362, 55] on span "Download" at bounding box center [379, 50] width 34 height 11
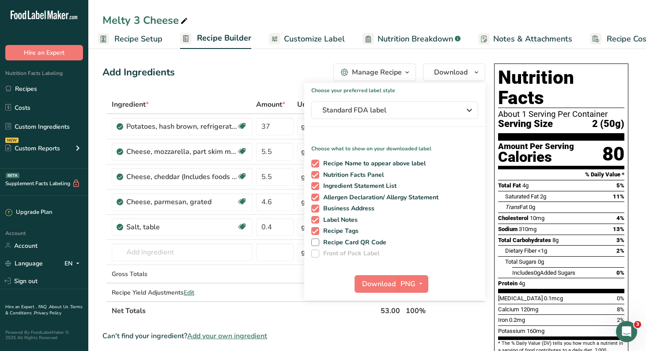
scroll to position [0, 0]
click at [34, 97] on link "Recipes" at bounding box center [44, 88] width 88 height 17
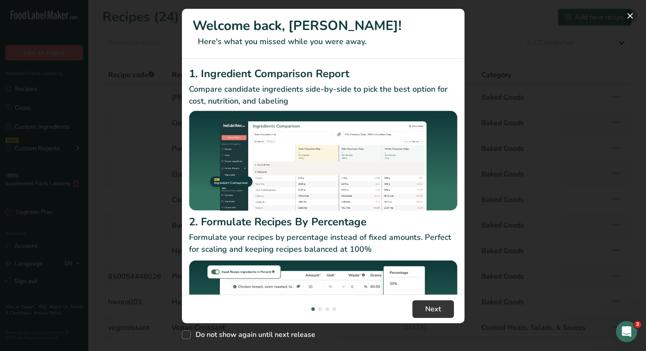
click at [629, 15] on button "New Features" at bounding box center [630, 16] width 14 height 14
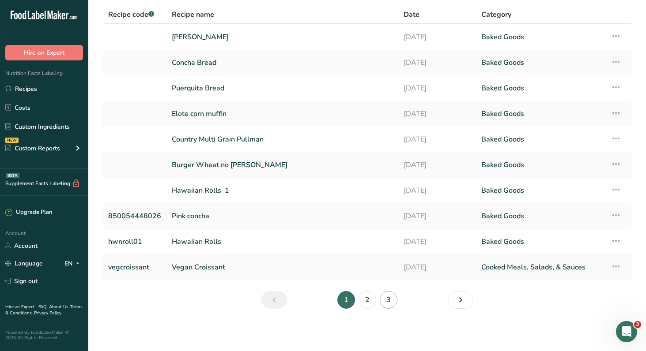
scroll to position [83, 0]
click at [392, 291] on link "3" at bounding box center [389, 300] width 18 height 18
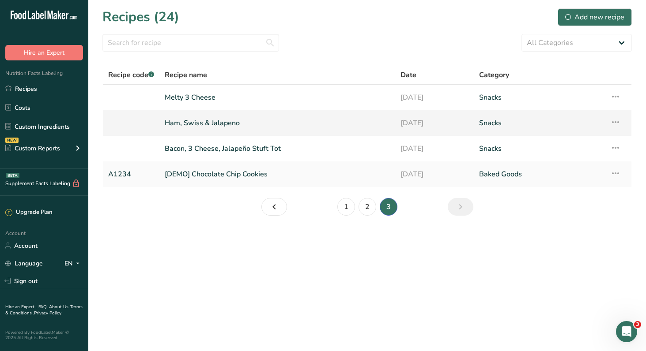
click at [238, 131] on link "Ham, Swiss & Jalapeno" at bounding box center [277, 123] width 225 height 19
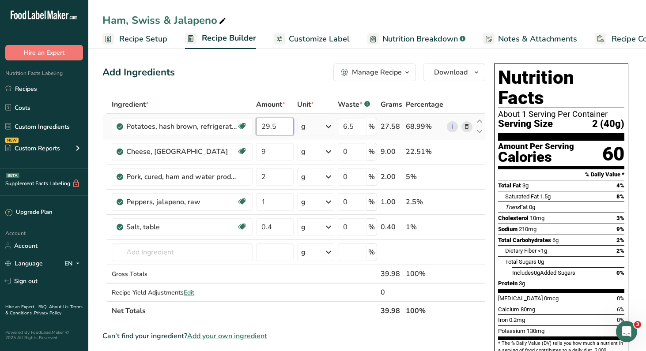
click at [290, 135] on input "29.5" at bounding box center [274, 127] width 37 height 18
type input "2"
type input "37"
click at [287, 169] on div "Ingredient * Amount * Unit * Waste * .a-a{fill:#347362;}.b-a{fill:#fff;} Grams …" at bounding box center [293, 207] width 383 height 225
type input "10"
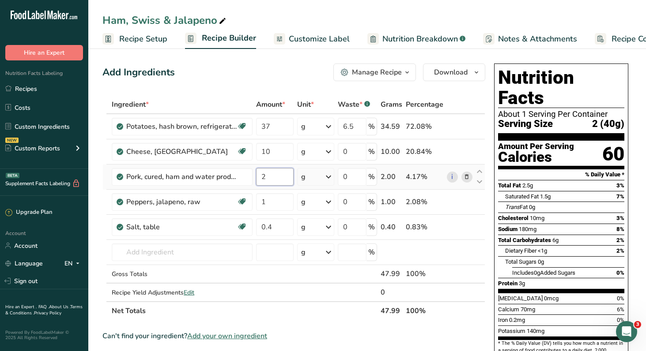
click at [285, 199] on div "Ingredient * Amount * Unit * Waste * .a-a{fill:#347362;}.b-a{fill:#fff;} Grams …" at bounding box center [293, 207] width 383 height 225
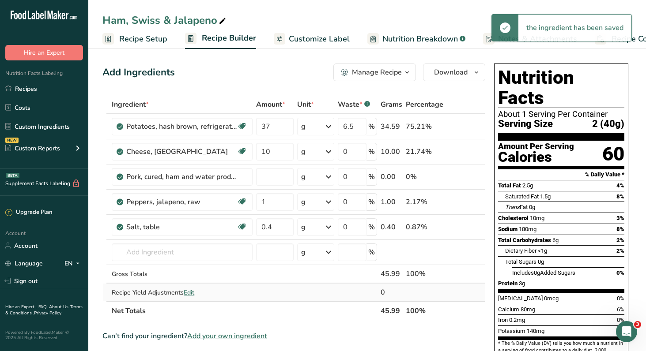
type input "0"
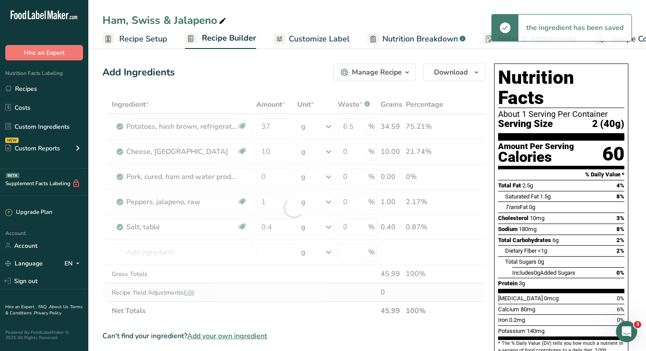
click at [290, 320] on div "Ingredient * Amount * Unit * Waste * .a-a{fill:#347362;}.b-a{fill:#fff;} Grams …" at bounding box center [293, 207] width 383 height 225
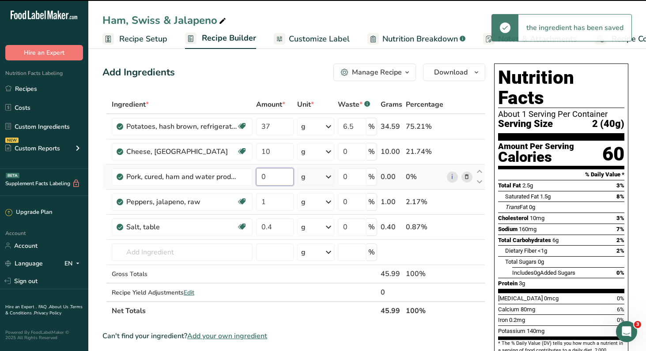
click at [282, 186] on input "0" at bounding box center [274, 177] width 37 height 18
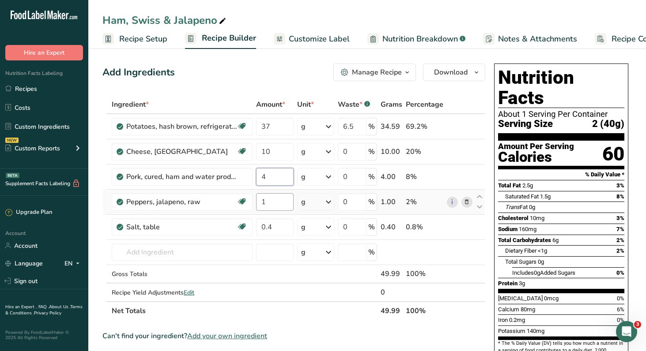
type input "4"
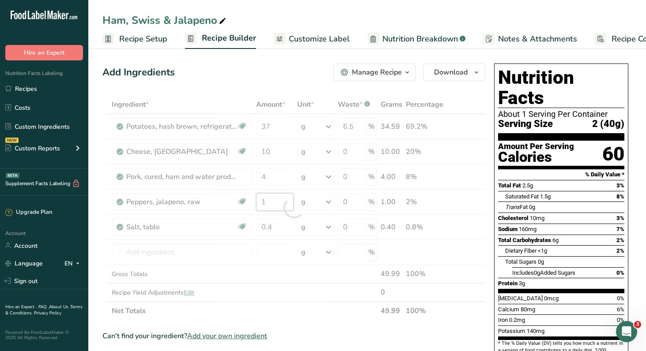
click at [287, 227] on div "Ingredient * Amount * Unit * Waste * .a-a{fill:#347362;}.b-a{fill:#fff;} Grams …" at bounding box center [293, 207] width 383 height 225
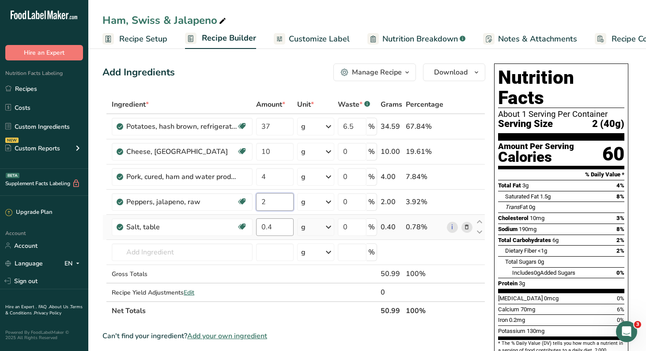
type input "2"
click at [288, 254] on div "Ingredient * Amount * Unit * Waste * .a-a{fill:#347362;}.b-a{fill:#fff;} Grams …" at bounding box center [293, 207] width 383 height 225
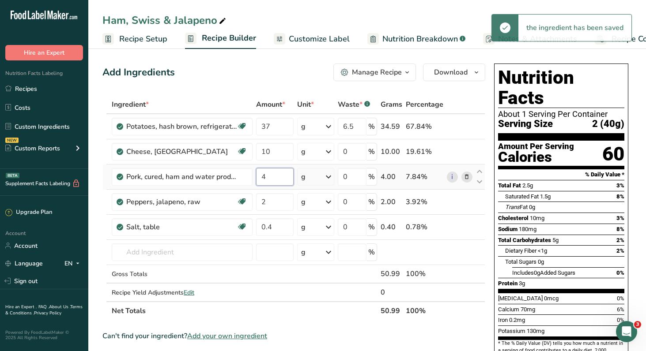
click at [281, 196] on div "Ingredient * Amount * Unit * Waste * .a-a{fill:#347362;}.b-a{fill:#fff;} Grams …" at bounding box center [293, 207] width 383 height 225
type input "4"
type input "5"
click at [287, 231] on div "Ingredient * Amount * Unit * Waste * .a-a{fill:#347362;}.b-a{fill:#fff;} Grams …" at bounding box center [293, 207] width 383 height 225
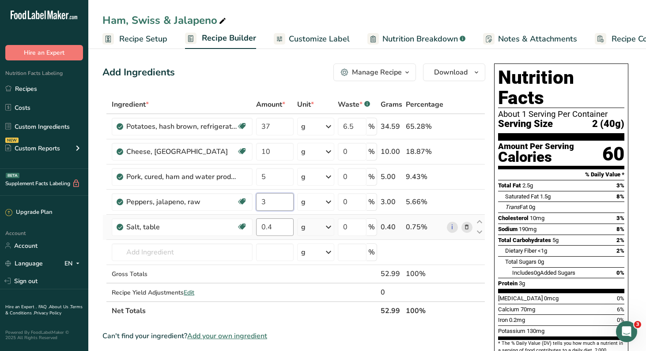
type input "3"
click at [289, 257] on div "Ingredient * Amount * Unit * Waste * .a-a{fill:#347362;}.b-a{fill:#fff;} Grams …" at bounding box center [293, 207] width 383 height 225
click at [159, 42] on span "Recipe Setup" at bounding box center [143, 39] width 48 height 12
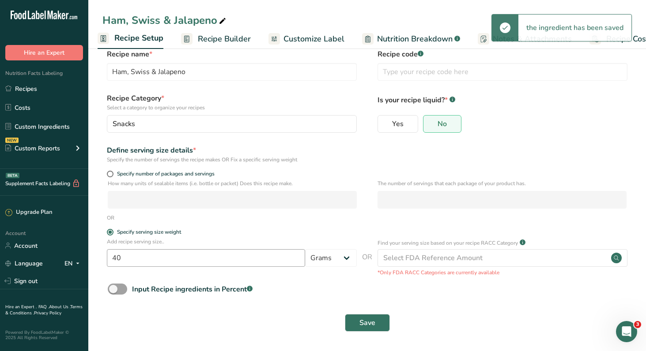
scroll to position [104, 0]
drag, startPoint x: 129, startPoint y: 251, endPoint x: 68, endPoint y: 247, distance: 61.9
click at [68, 247] on div ".a-20{fill:#fff;} Hire an Expert Nutrition Facts Labeling Recipes Costs Custom …" at bounding box center [323, 168] width 646 height 366
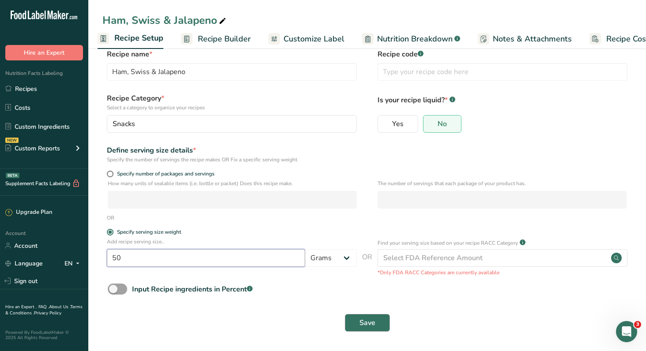
type input "50"
click at [367, 318] on span "Save" at bounding box center [367, 323] width 16 height 11
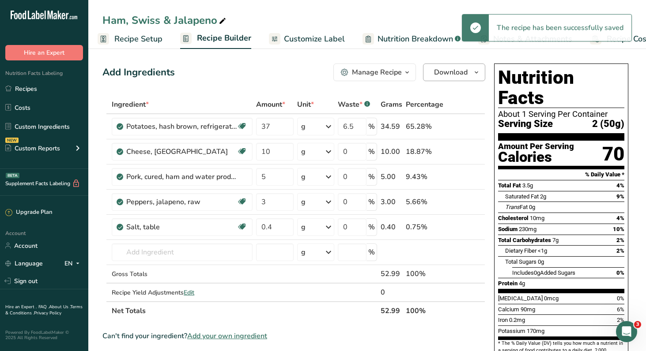
click at [443, 78] on span "Download" at bounding box center [451, 72] width 34 height 11
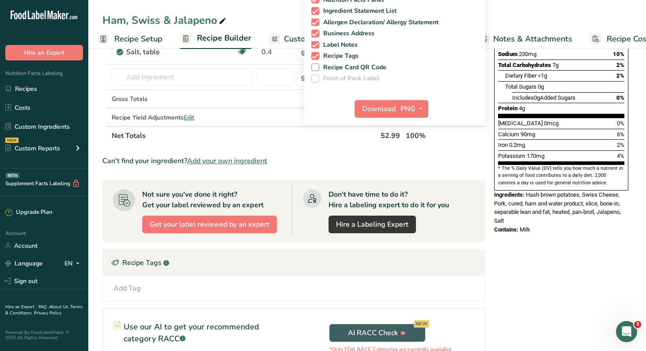
scroll to position [211, 0]
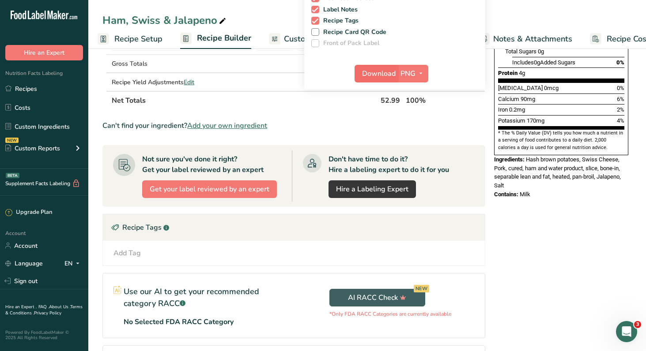
click at [364, 79] on span "Download" at bounding box center [379, 73] width 34 height 11
click at [37, 97] on link "Recipes" at bounding box center [44, 88] width 88 height 17
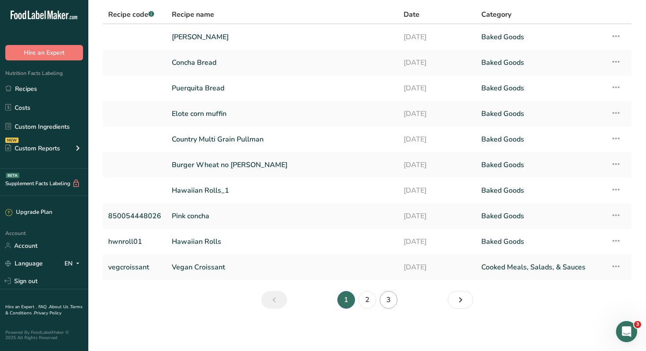
scroll to position [83, 0]
click at [392, 295] on link "3" at bounding box center [389, 300] width 18 height 18
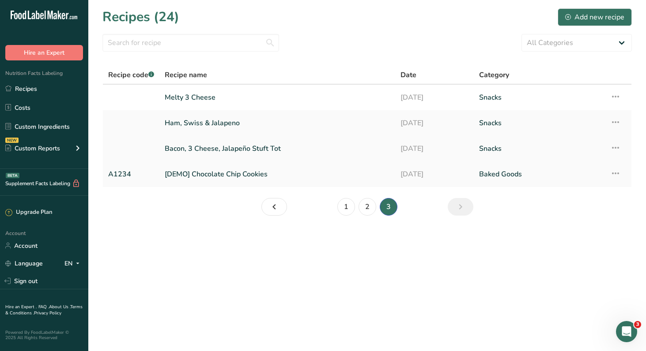
click at [223, 154] on link "Bacon, 3 Cheese, Jalapeño Stuft Tot" at bounding box center [277, 148] width 225 height 19
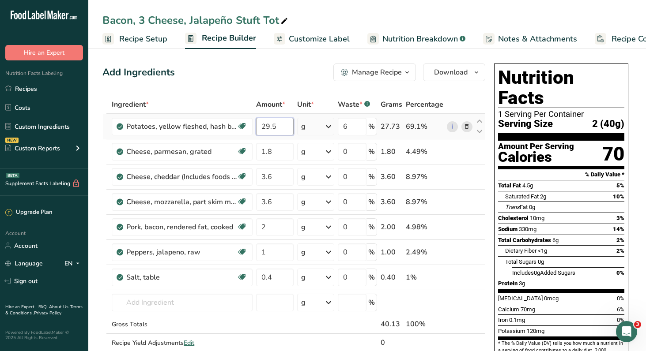
click at [288, 135] on input "29.5" at bounding box center [274, 127] width 37 height 18
type input "2"
type input "37"
click at [289, 173] on div "Ingredient * Amount * Unit * Waste * .a-a{fill:#347362;}.b-a{fill:#fff;} Grams …" at bounding box center [293, 232] width 383 height 275
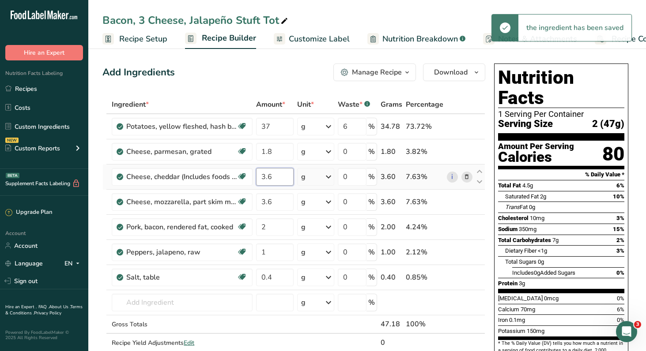
click at [290, 199] on div "Ingredient * Amount * Unit * Waste * .a-a{fill:#347362;}.b-a{fill:#fff;} Grams …" at bounding box center [293, 232] width 383 height 275
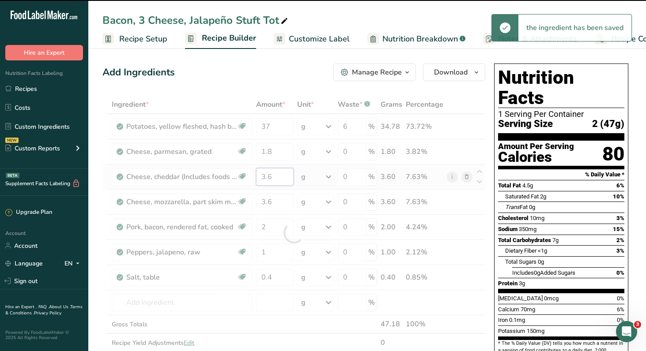
type input "3"
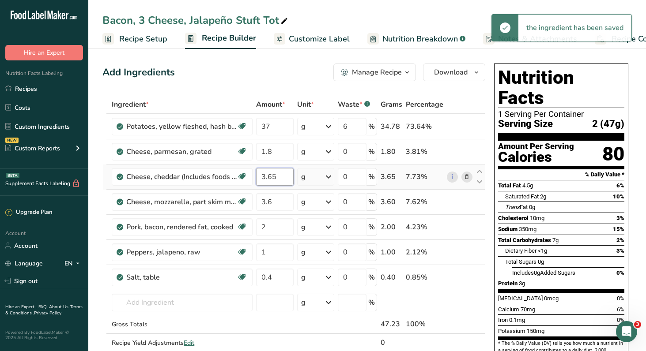
click at [290, 186] on input "3.65" at bounding box center [274, 177] width 37 height 18
type input "3"
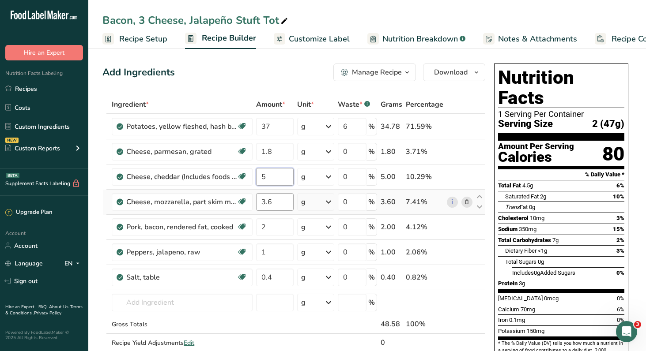
type input "5"
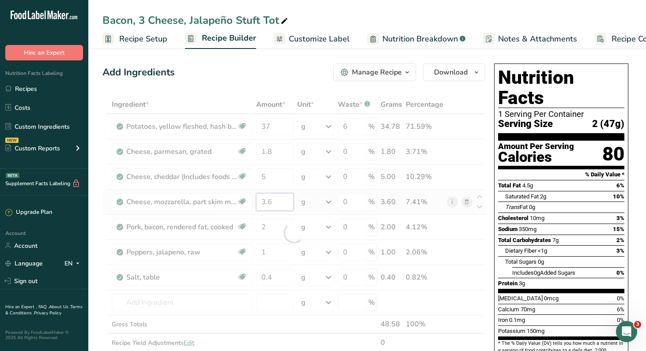
click at [290, 226] on div "Ingredient * Amount * Unit * Waste * .a-a{fill:#347362;}.b-a{fill:#fff;} Grams …" at bounding box center [293, 232] width 383 height 275
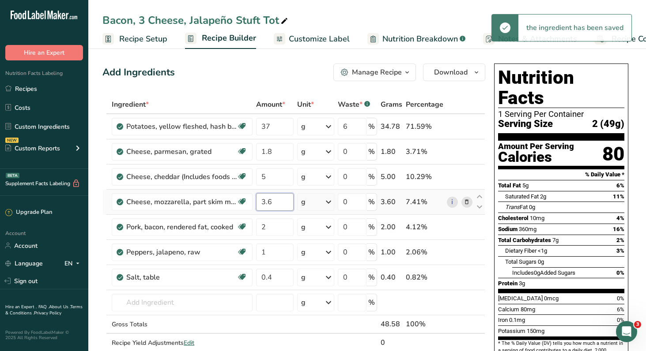
type input "3"
type input "5"
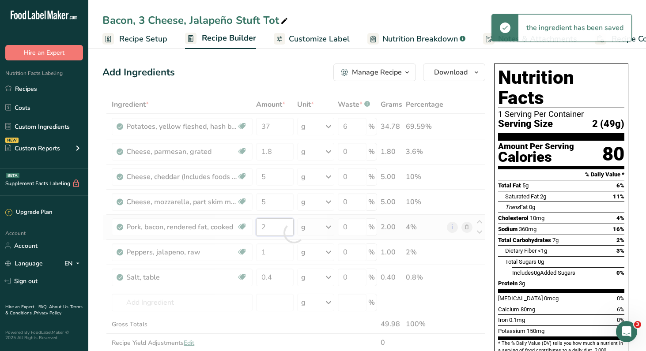
click at [288, 263] on div "Ingredient * Amount * Unit * Waste * .a-a{fill:#347362;}.b-a{fill:#fff;} Grams …" at bounding box center [293, 232] width 383 height 275
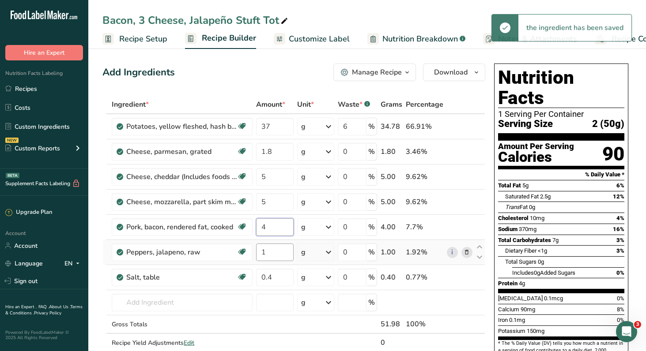
type input "4"
click at [291, 280] on div "Ingredient * Amount * Unit * Waste * .a-a{fill:#347362;}.b-a{fill:#fff;} Grams …" at bounding box center [293, 232] width 383 height 275
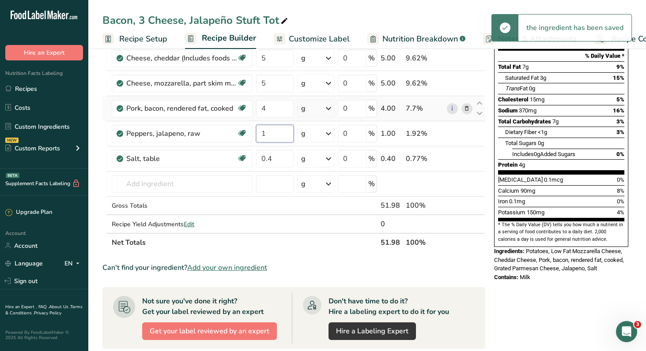
scroll to position [119, 0]
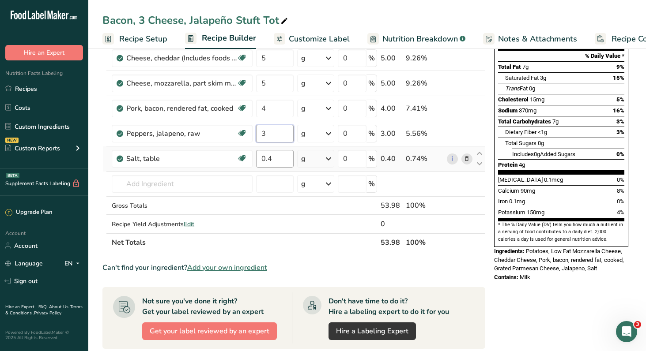
type input "3"
click at [290, 195] on div "Ingredient * Amount * Unit * Waste * .a-a{fill:#347362;}.b-a{fill:#fff;} Grams …" at bounding box center [293, 114] width 383 height 275
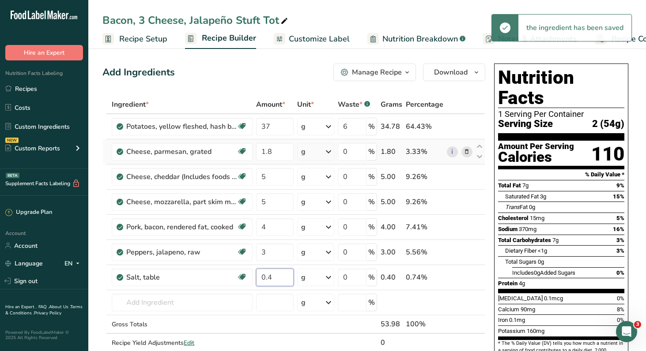
scroll to position [0, 0]
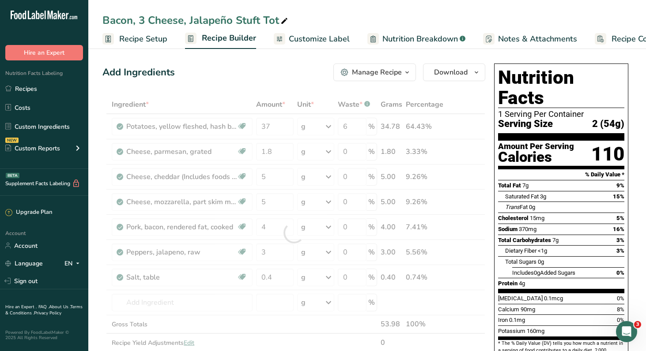
click at [139, 44] on span "Recipe Setup" at bounding box center [143, 39] width 48 height 12
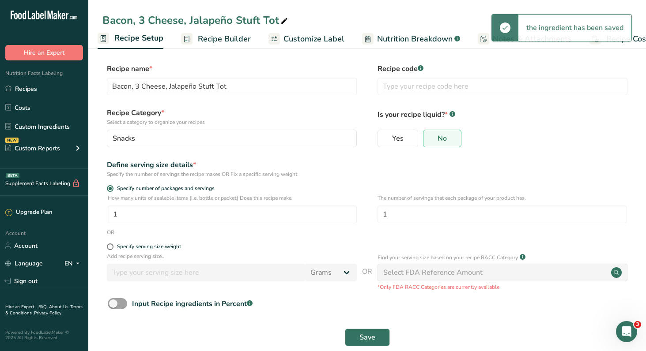
click at [144, 40] on span "Recipe Setup" at bounding box center [138, 38] width 49 height 12
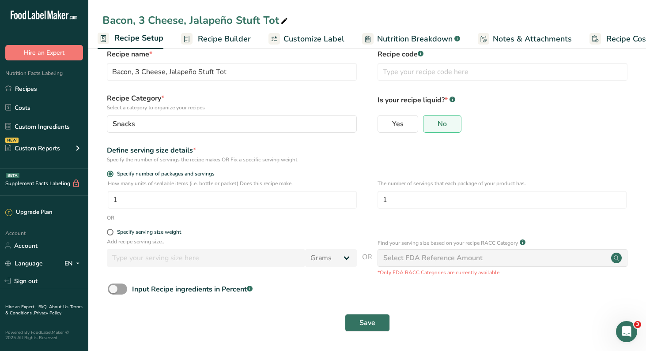
scroll to position [104, 0]
click at [124, 284] on span at bounding box center [117, 289] width 19 height 11
click at [113, 286] on input "Input Recipe ingredients in Percent .a-a{fill:#347362;}.b-a{fill:#fff;}" at bounding box center [111, 289] width 6 height 6
checkbox input "true"
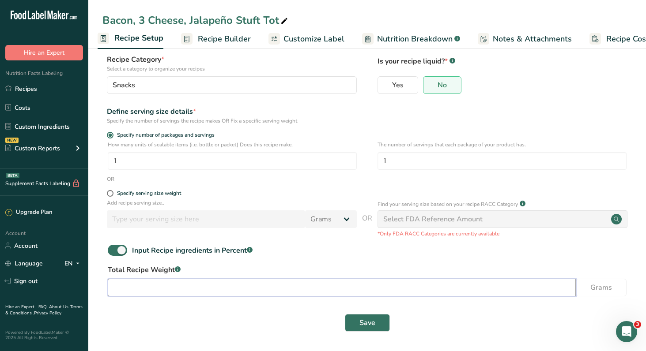
click at [210, 297] on input "number" at bounding box center [342, 288] width 468 height 18
type input "50"
click at [370, 320] on span "Save" at bounding box center [367, 323] width 16 height 11
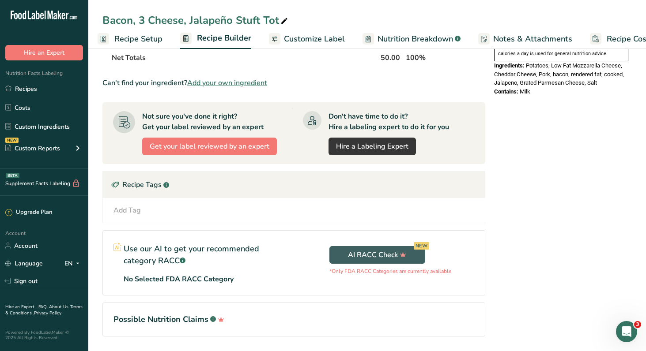
scroll to position [306, 0]
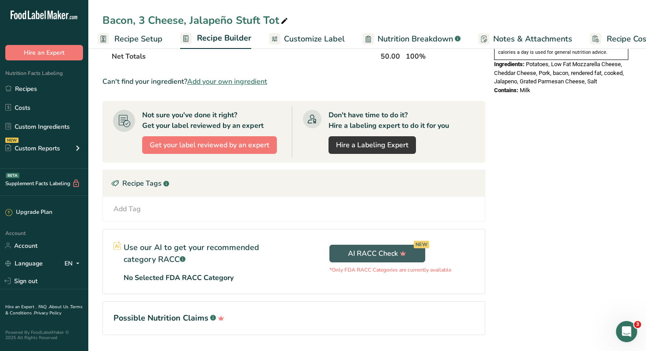
click at [134, 42] on span "Recipe Setup" at bounding box center [138, 39] width 48 height 12
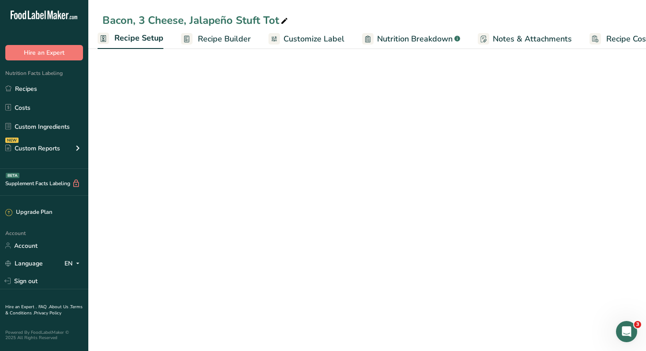
scroll to position [147, 0]
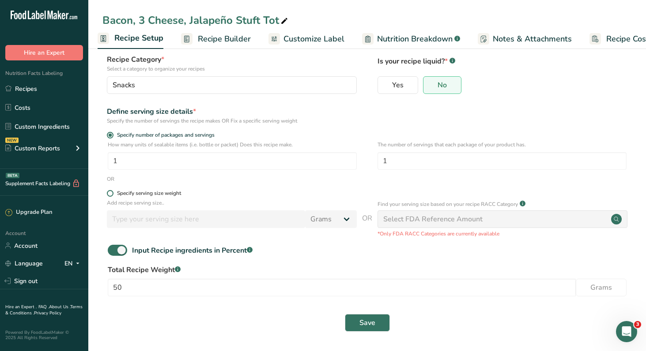
click at [113, 190] on span at bounding box center [110, 193] width 7 height 7
click at [113, 191] on input "Specify serving size weight" at bounding box center [110, 194] width 6 height 6
radio input "true"
radio input "false"
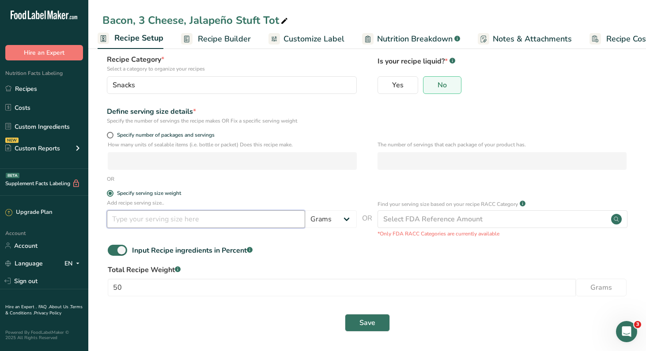
click at [177, 211] on input "number" at bounding box center [206, 220] width 198 height 18
type input "50"
click at [120, 245] on span at bounding box center [117, 250] width 19 height 11
click at [113, 248] on input "Input Recipe ingredients in Percent .a-a{fill:#347362;}.b-a{fill:#fff;}" at bounding box center [111, 251] width 6 height 6
checkbox input "false"
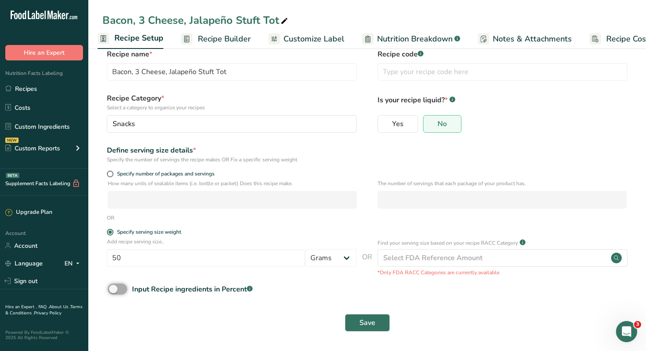
scroll to position [104, 0]
click at [366, 318] on span "Save" at bounding box center [367, 323] width 16 height 11
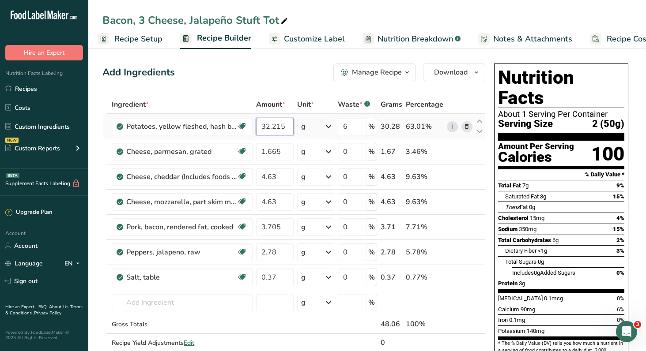
drag, startPoint x: 270, startPoint y: 142, endPoint x: 322, endPoint y: 143, distance: 52.1
click at [322, 139] on tr "Potatoes, yellow fleshed, hash brown, shredded, salt added in processing, froze…" at bounding box center [294, 126] width 382 height 25
type input "37"
click at [280, 174] on div "Ingredient * Amount * Unit * Waste * .a-a{fill:#347362;}.b-a{fill:#fff;} Grams …" at bounding box center [293, 232] width 383 height 275
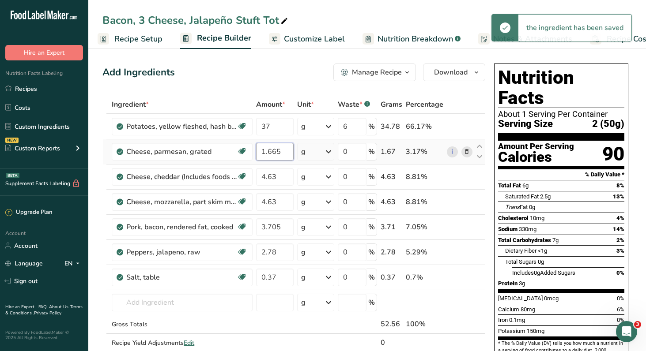
click at [290, 161] on input "1.665" at bounding box center [274, 152] width 37 height 18
type input "1"
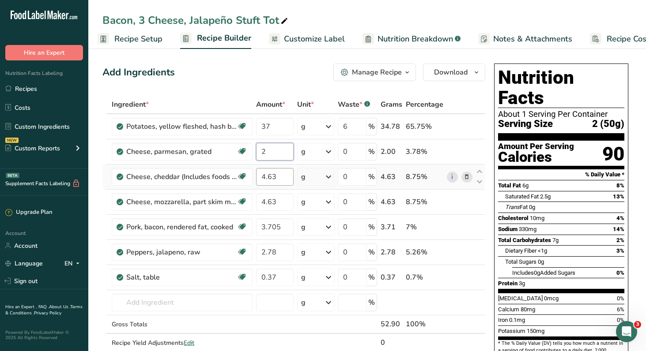
type input "2"
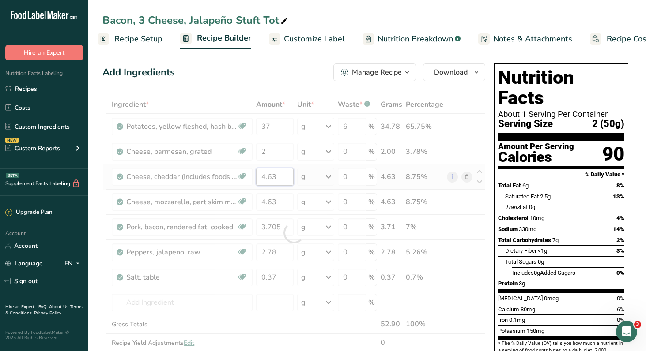
click at [294, 198] on div "Ingredient * Amount * Unit * Waste * .a-a{fill:#347362;}.b-a{fill:#fff;} Grams …" at bounding box center [293, 232] width 383 height 275
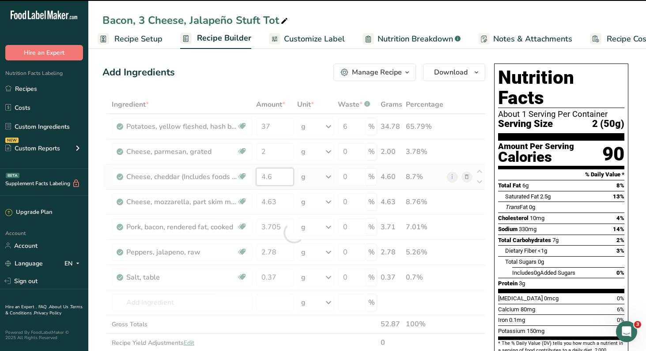
type input "4"
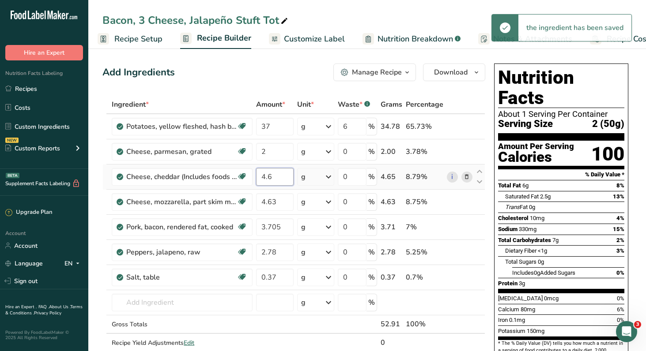
type input "4"
type input "5"
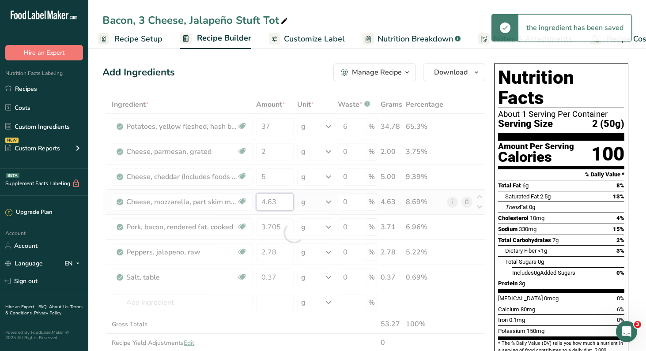
click at [288, 225] on div "Ingredient * Amount * Unit * Waste * .a-a{fill:#347362;}.b-a{fill:#fff;} Grams …" at bounding box center [293, 232] width 383 height 275
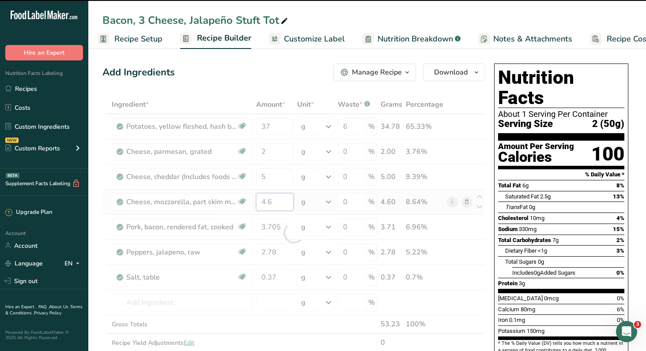
type input "4"
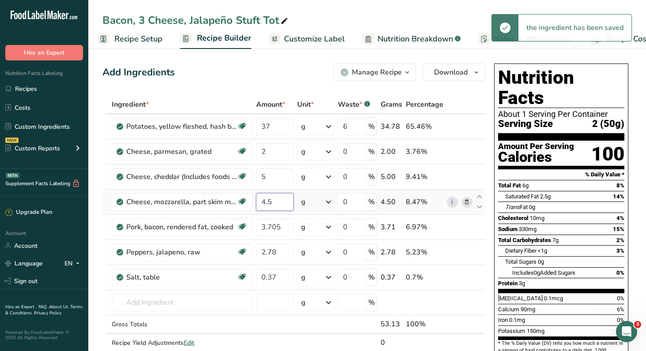
type input "4"
type input "5"
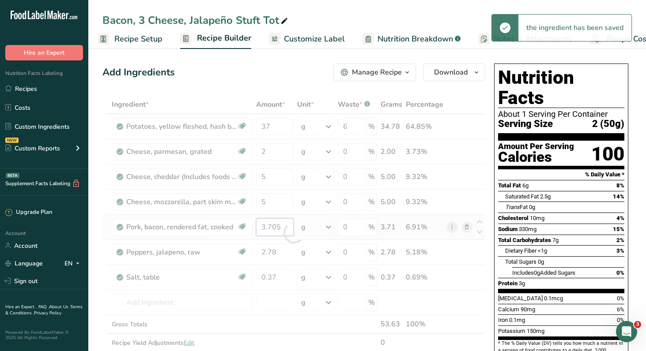
click at [291, 252] on div "Ingredient * Amount * Unit * Waste * .a-a{fill:#347362;}.b-a{fill:#fff;} Grams …" at bounding box center [293, 232] width 383 height 275
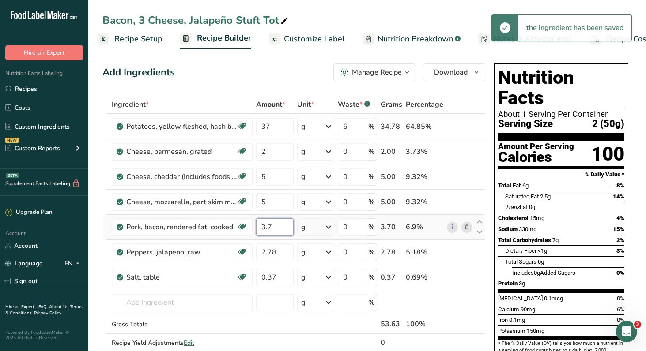
type input "3"
type input "4"
click at [290, 284] on div "Ingredient * Amount * Unit * Waste * .a-a{fill:#347362;}.b-a{fill:#fff;} Grams …" at bounding box center [293, 232] width 383 height 275
type input "2"
type input "3"
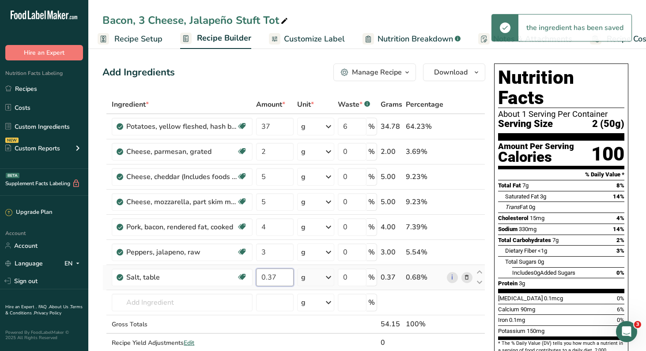
click at [291, 308] on div "Ingredient * Amount * Unit * Waste * .a-a{fill:#347362;}.b-a{fill:#fff;} Grams …" at bounding box center [293, 232] width 383 height 275
click at [291, 335] on div "Ingredient * Amount * Unit * Waste * .a-a{fill:#347362;}.b-a{fill:#fff;} Grams …" at bounding box center [293, 232] width 383 height 275
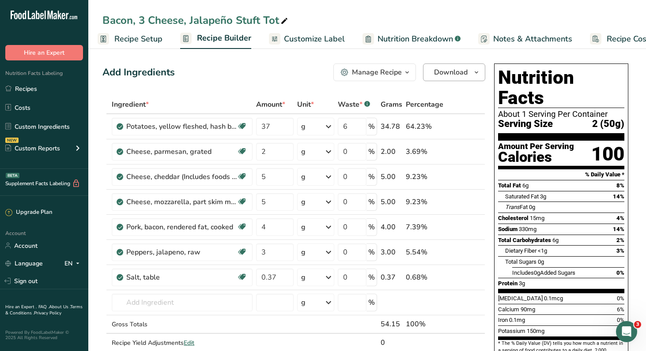
click at [445, 78] on span "Download" at bounding box center [451, 72] width 34 height 11
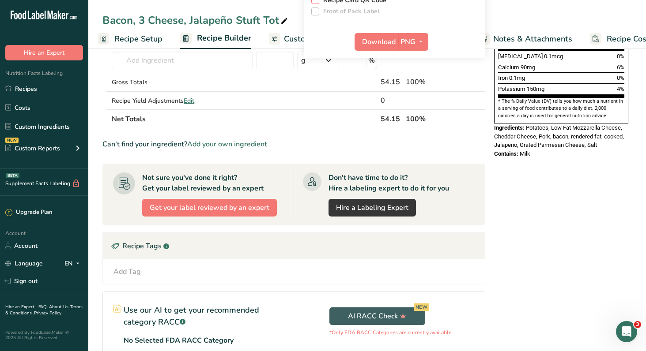
scroll to position [241, 0]
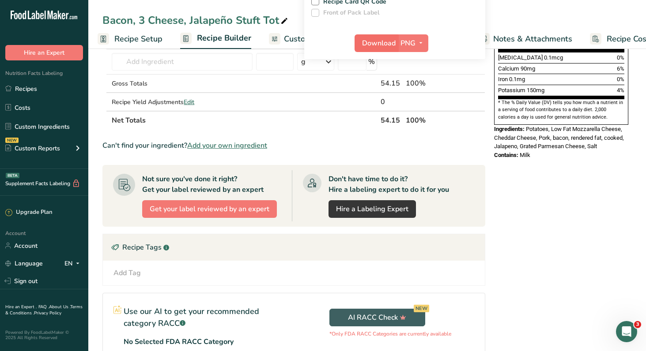
click at [365, 49] on span "Download" at bounding box center [379, 43] width 34 height 11
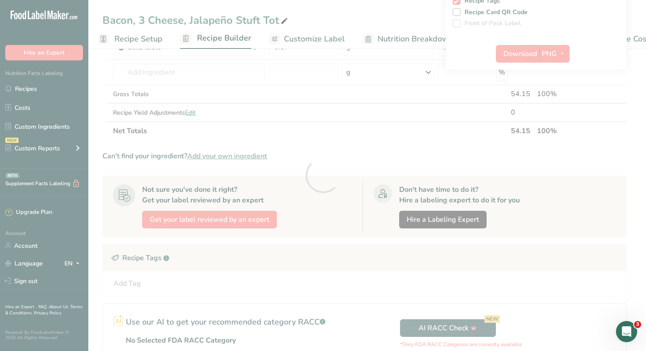
scroll to position [0, 0]
